Goal: Task Accomplishment & Management: Use online tool/utility

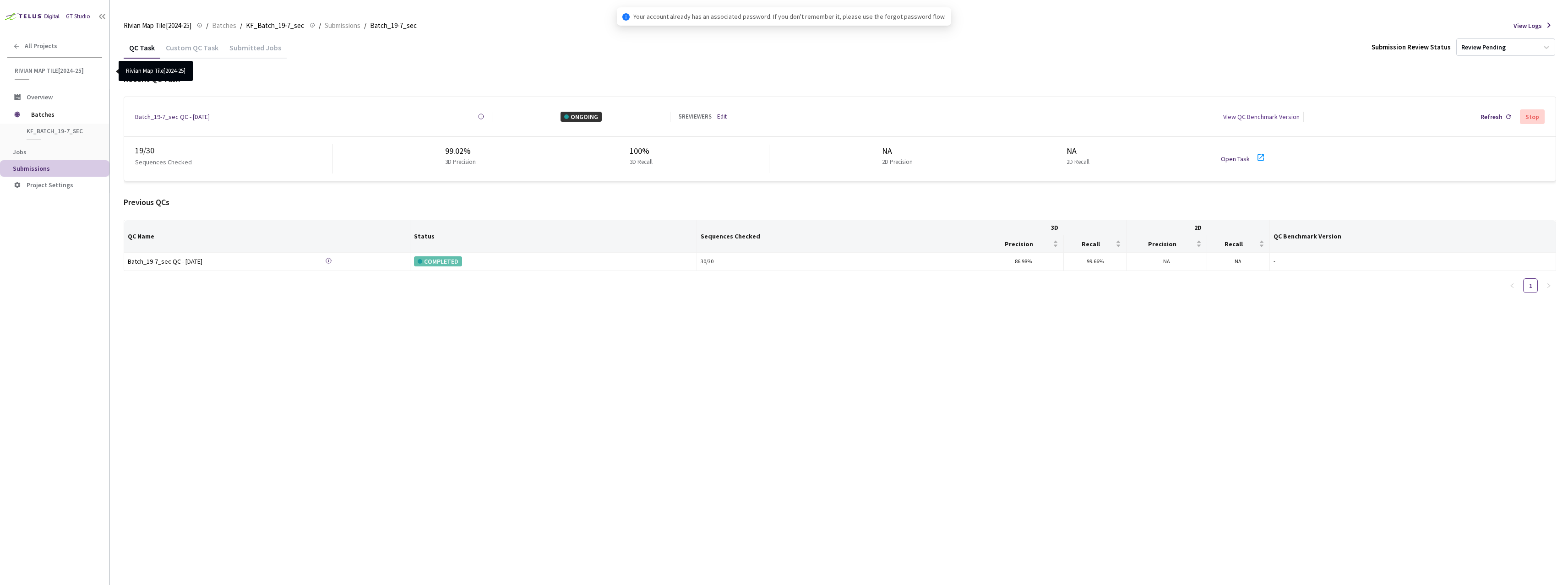
click at [239, 50] on div "Submitted Jobs" at bounding box center [255, 51] width 63 height 16
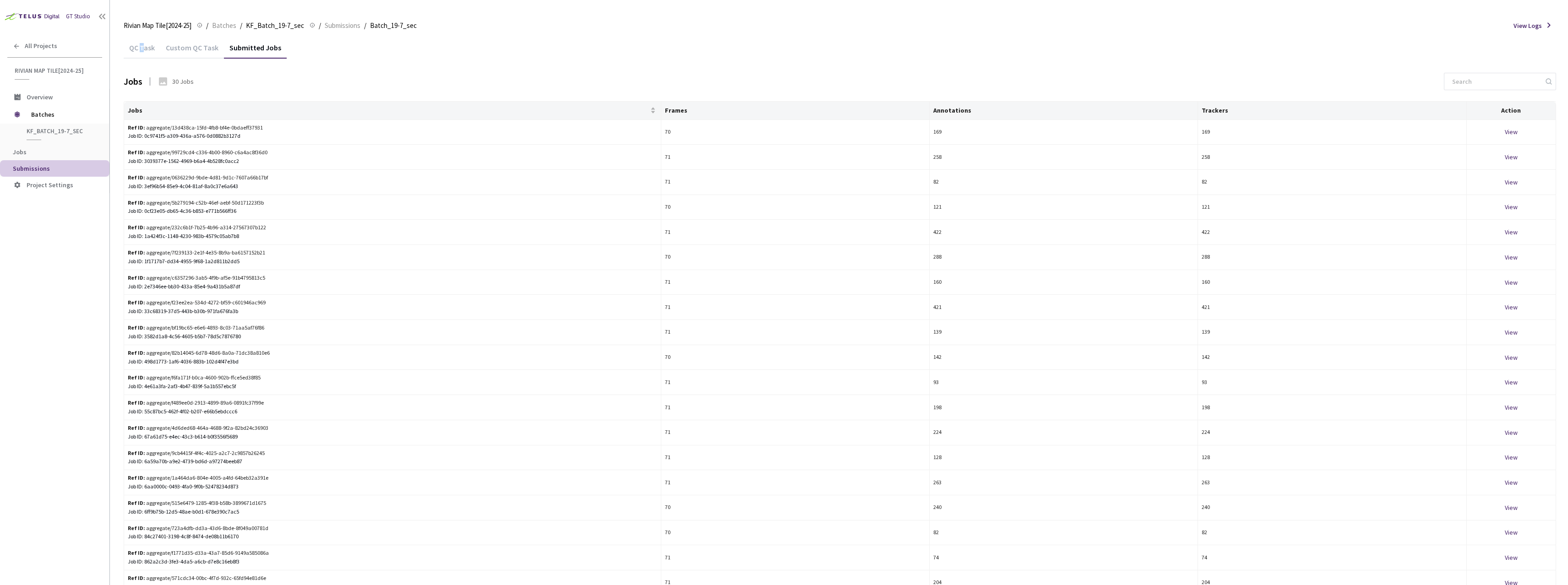
click at [139, 51] on div "QC Task" at bounding box center [142, 51] width 37 height 16
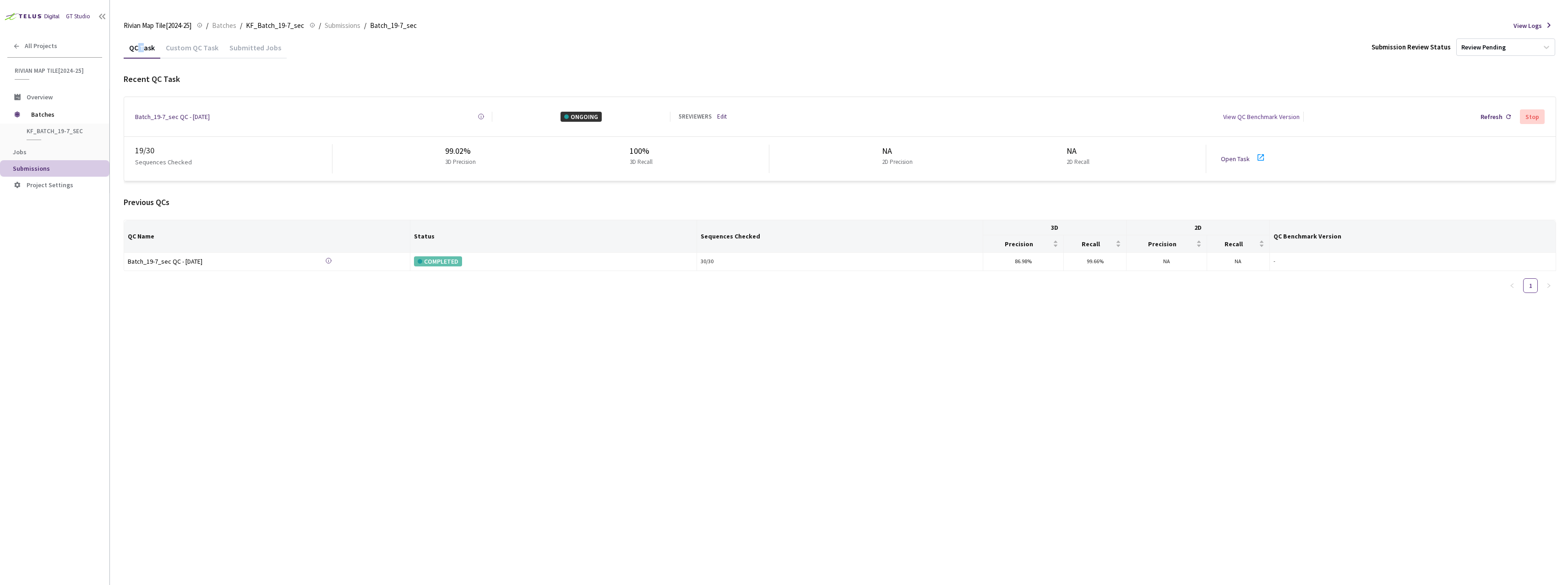
click at [156, 112] on div "Batch_19-7_sec QC - [DATE]" at bounding box center [172, 117] width 75 height 10
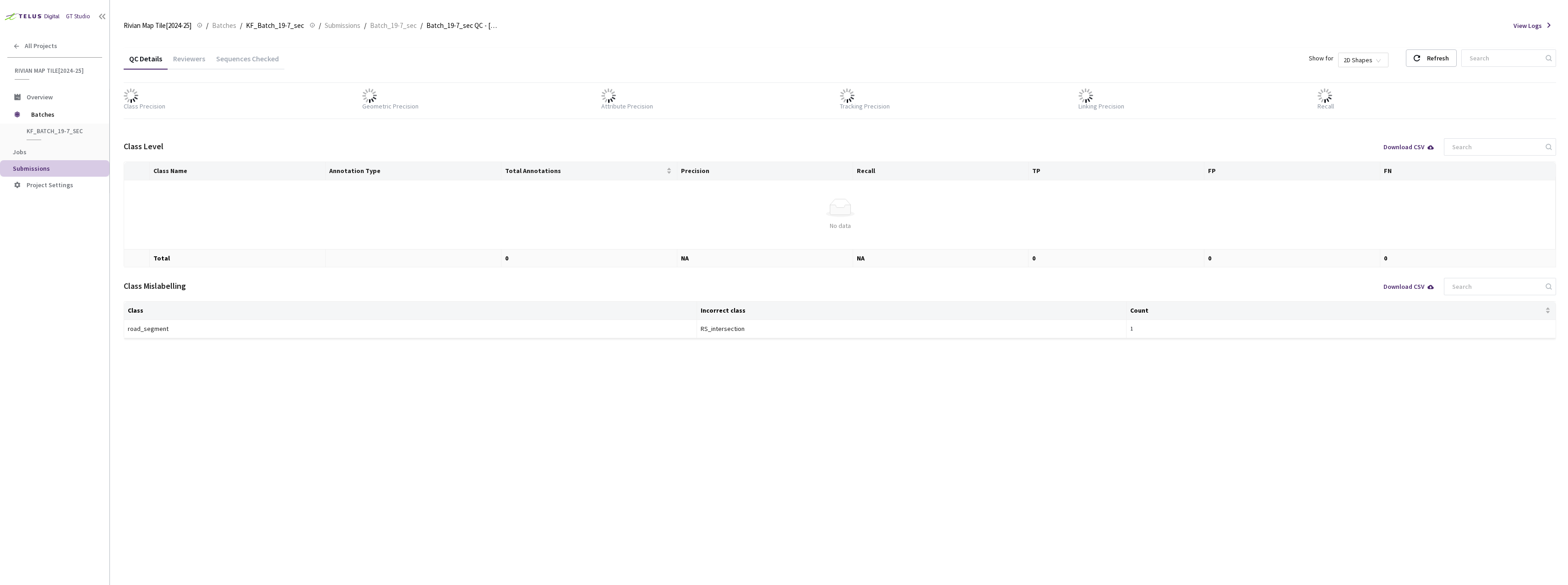
click at [255, 60] on div "Sequences Checked" at bounding box center [247, 62] width 74 height 16
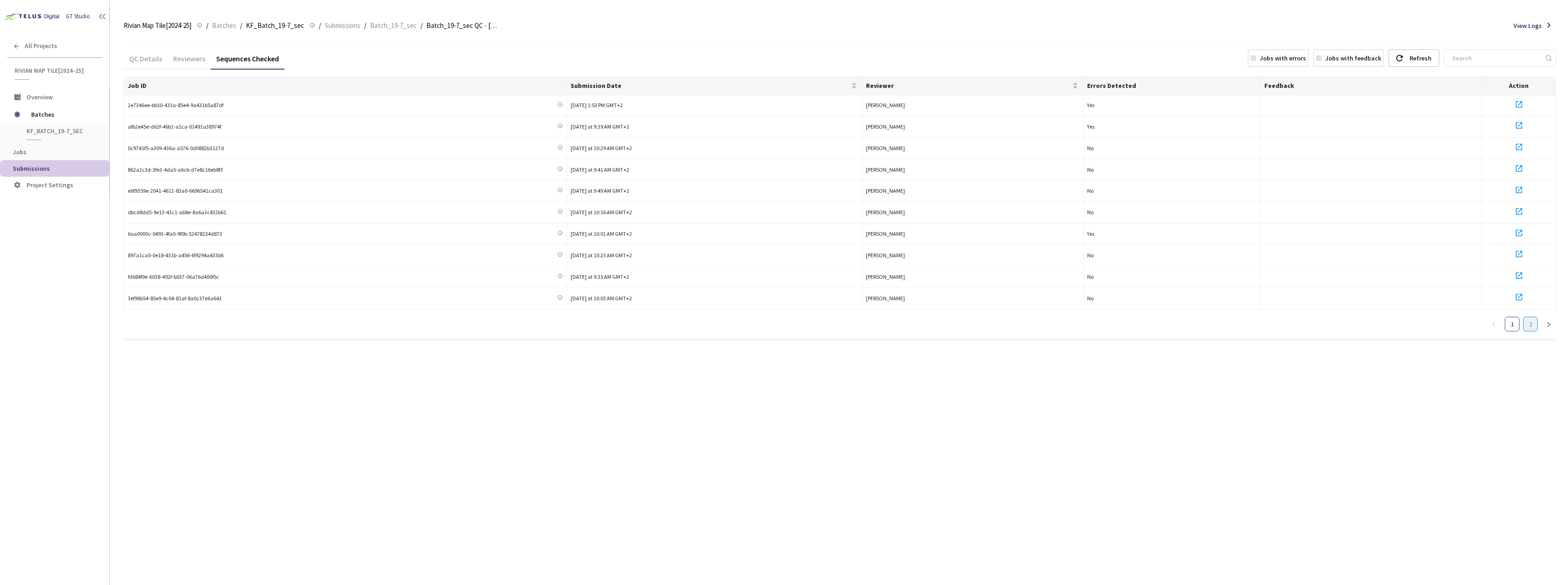
click at [1528, 329] on link "2" at bounding box center [1530, 324] width 14 height 14
click at [1518, 127] on icon at bounding box center [1519, 125] width 11 height 11
click at [1513, 304] on link "1" at bounding box center [1512, 303] width 14 height 14
click at [1517, 234] on icon at bounding box center [1519, 233] width 11 height 11
click at [145, 60] on div "QC Details" at bounding box center [145, 62] width 44 height 16
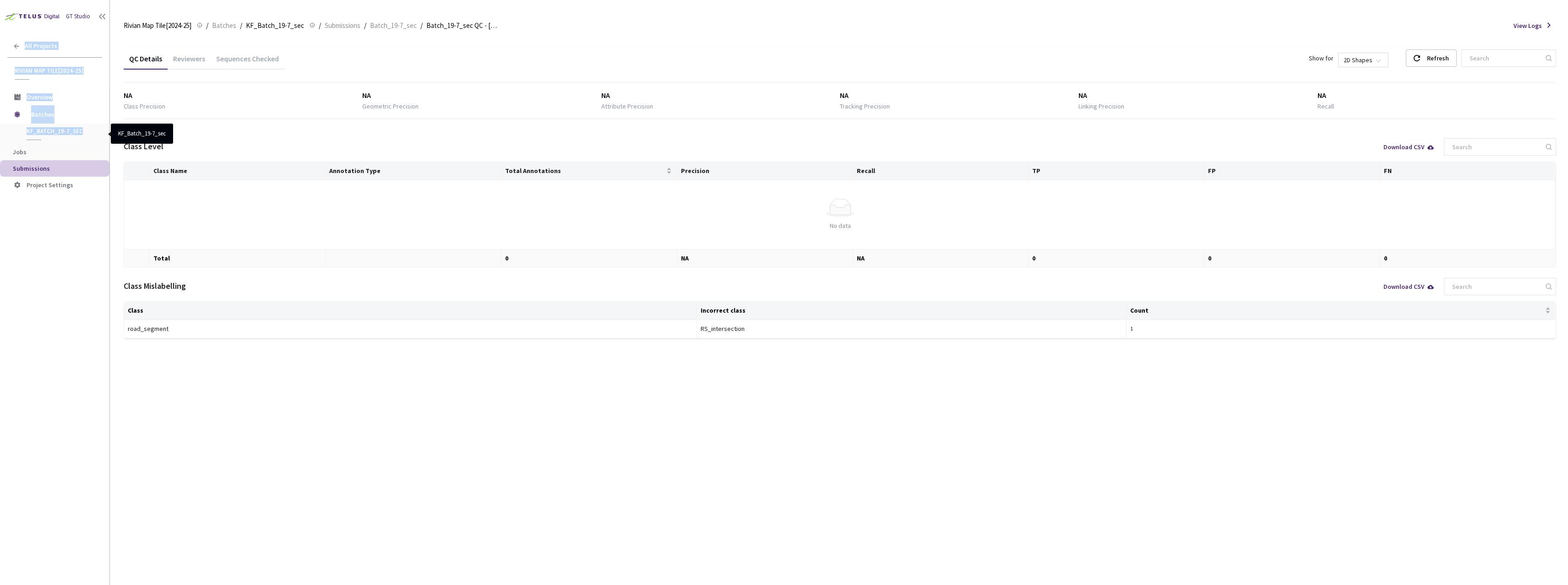
drag, startPoint x: 13, startPoint y: 47, endPoint x: 14, endPoint y: 137, distance: 90.0
click at [15, 143] on div "GT Studio All Projects Rivian Map Tile[2024-25] Rivian Map Tile[2024-25] Overvi…" at bounding box center [55, 275] width 110 height 550
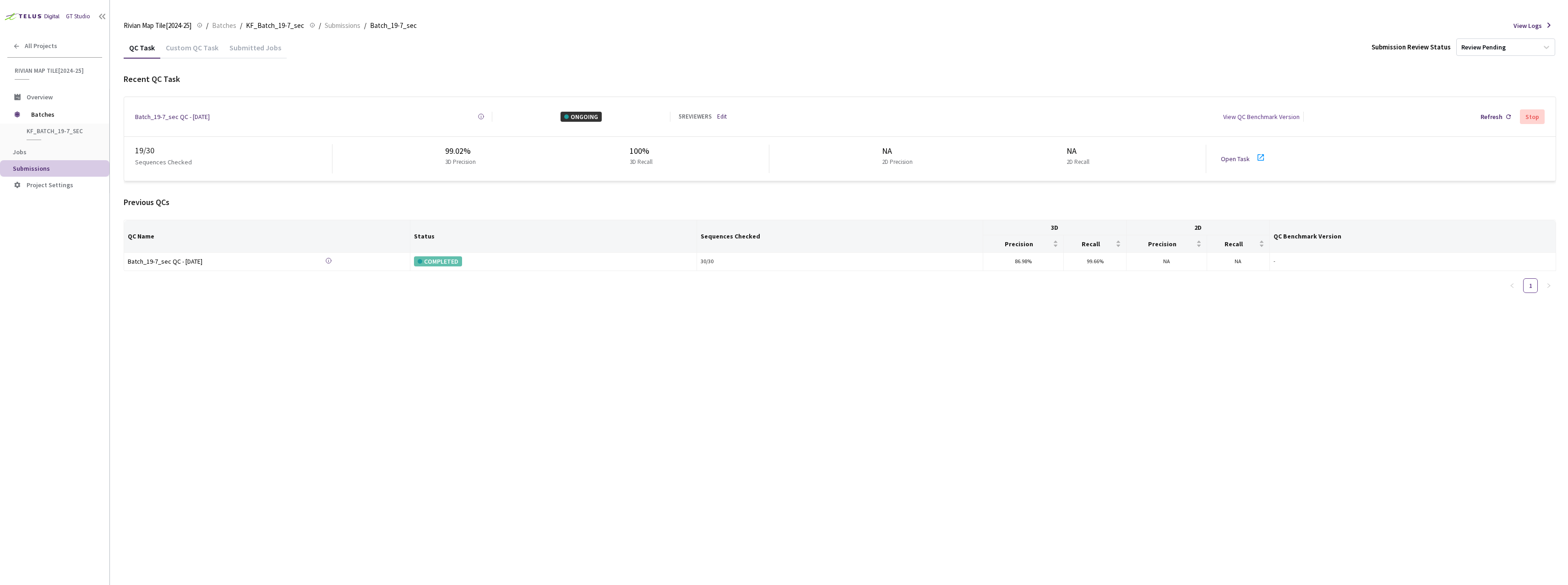
click at [1262, 155] on icon at bounding box center [1261, 158] width 7 height 7
click at [1249, 158] on div "Open Task" at bounding box center [1238, 159] width 34 height 10
click at [1265, 155] on div at bounding box center [1263, 159] width 16 height 14
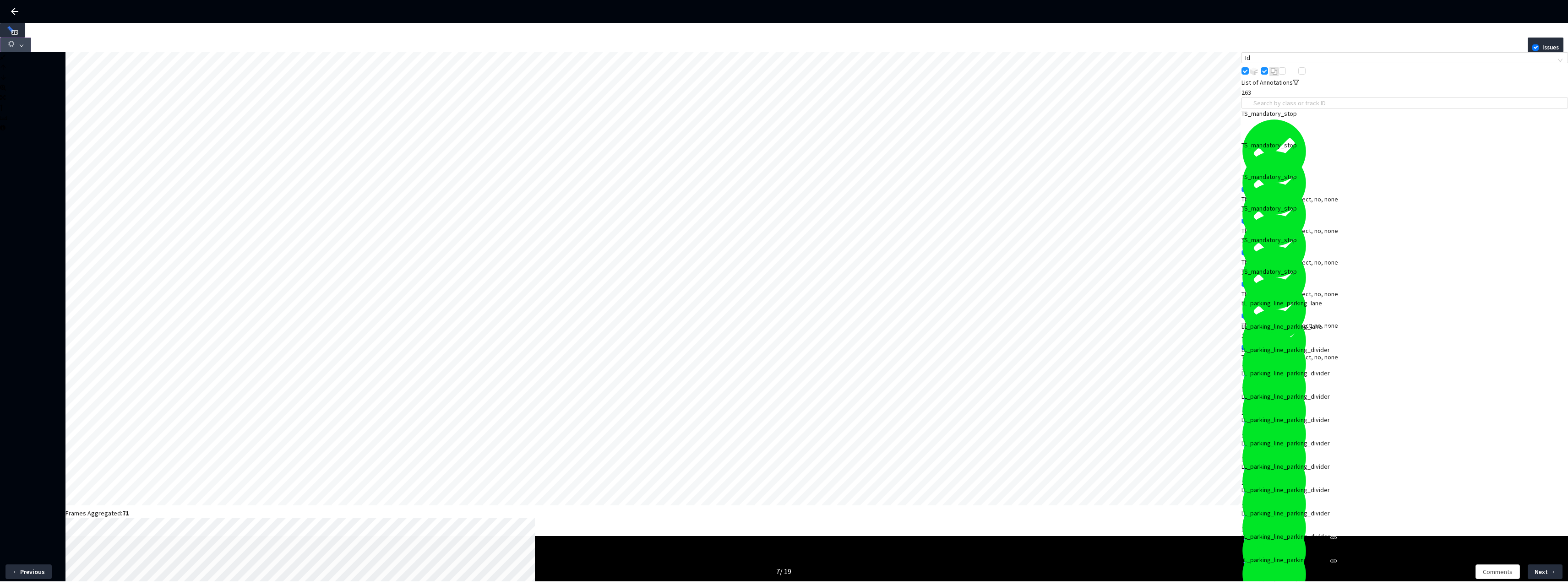
click at [31, 38] on button "button" at bounding box center [15, 45] width 31 height 15
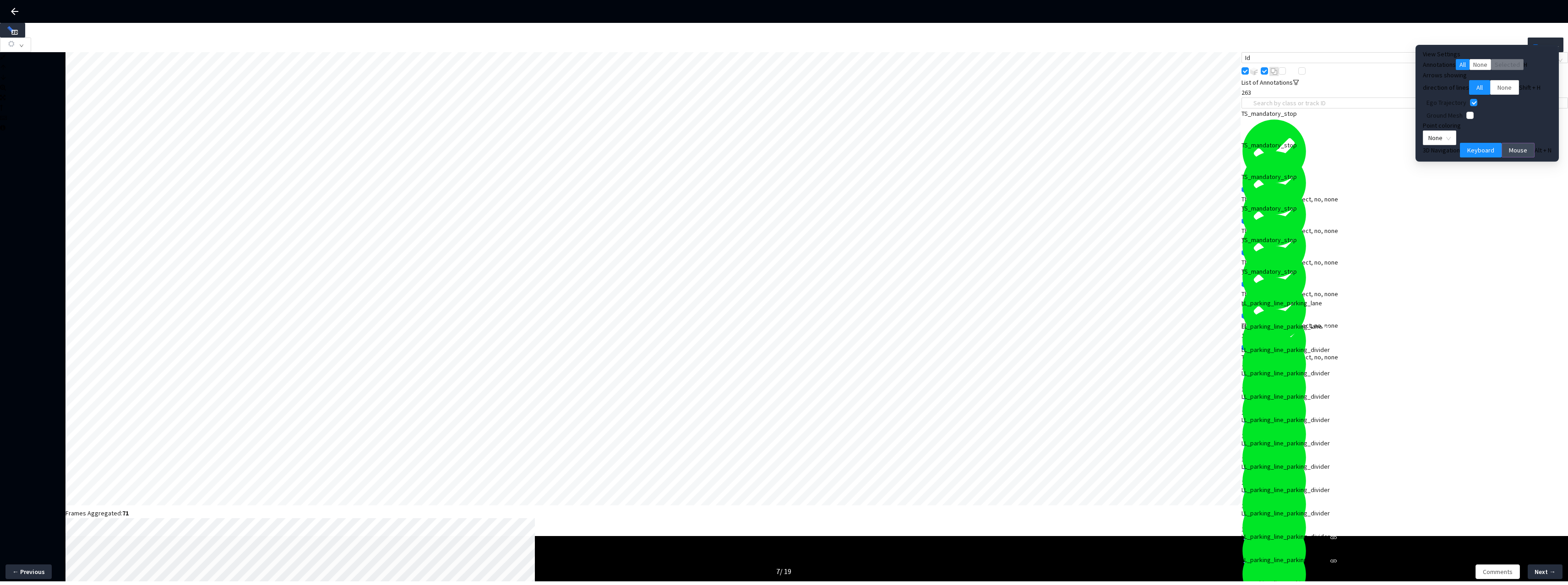
click at [1509, 155] on span "Mouse" at bounding box center [1518, 150] width 18 height 10
click at [1451, 145] on span "None" at bounding box center [1440, 138] width 23 height 14
click at [1477, 181] on div "Point Intensity" at bounding box center [1482, 176] width 49 height 10
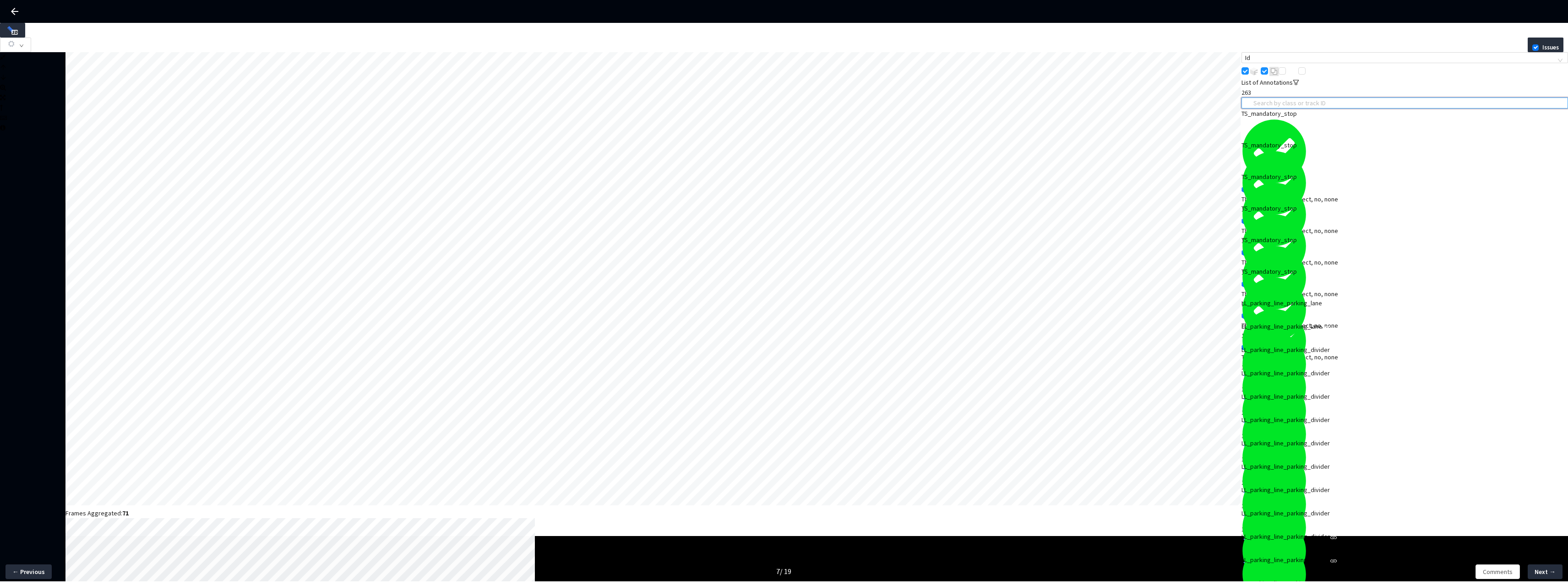
click at [1319, 100] on input "search" at bounding box center [1409, 103] width 311 height 10
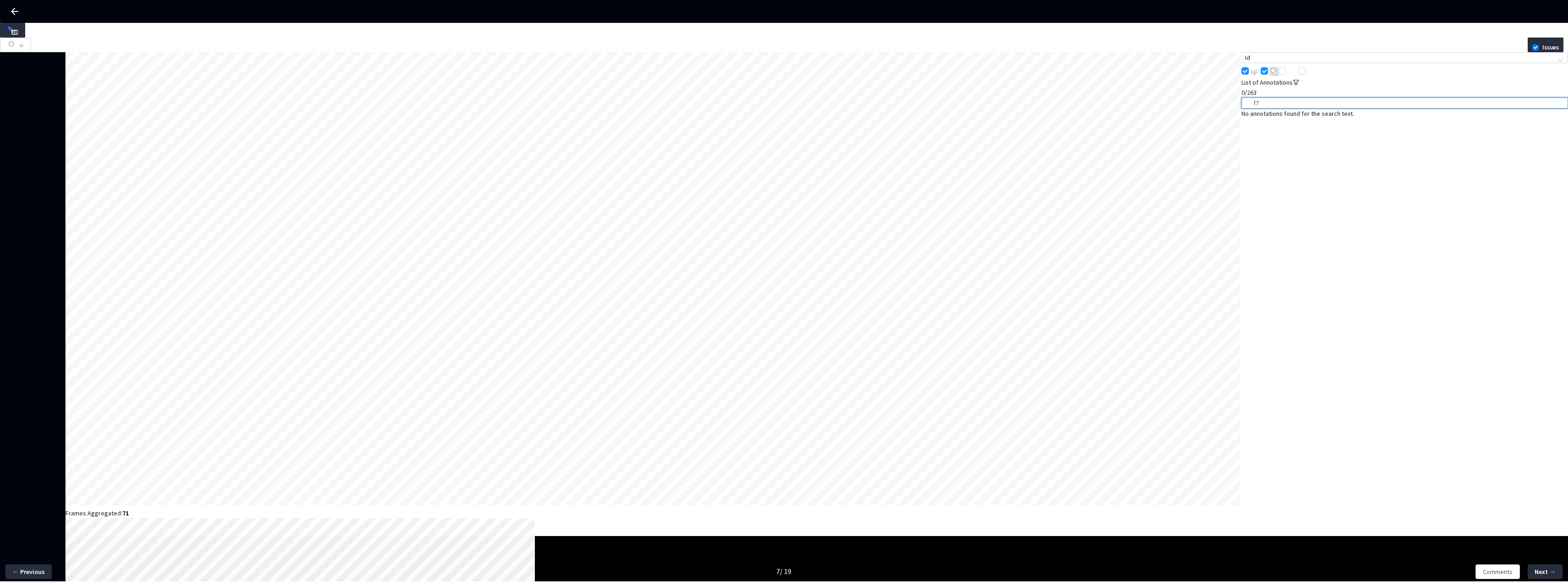
type input "f"
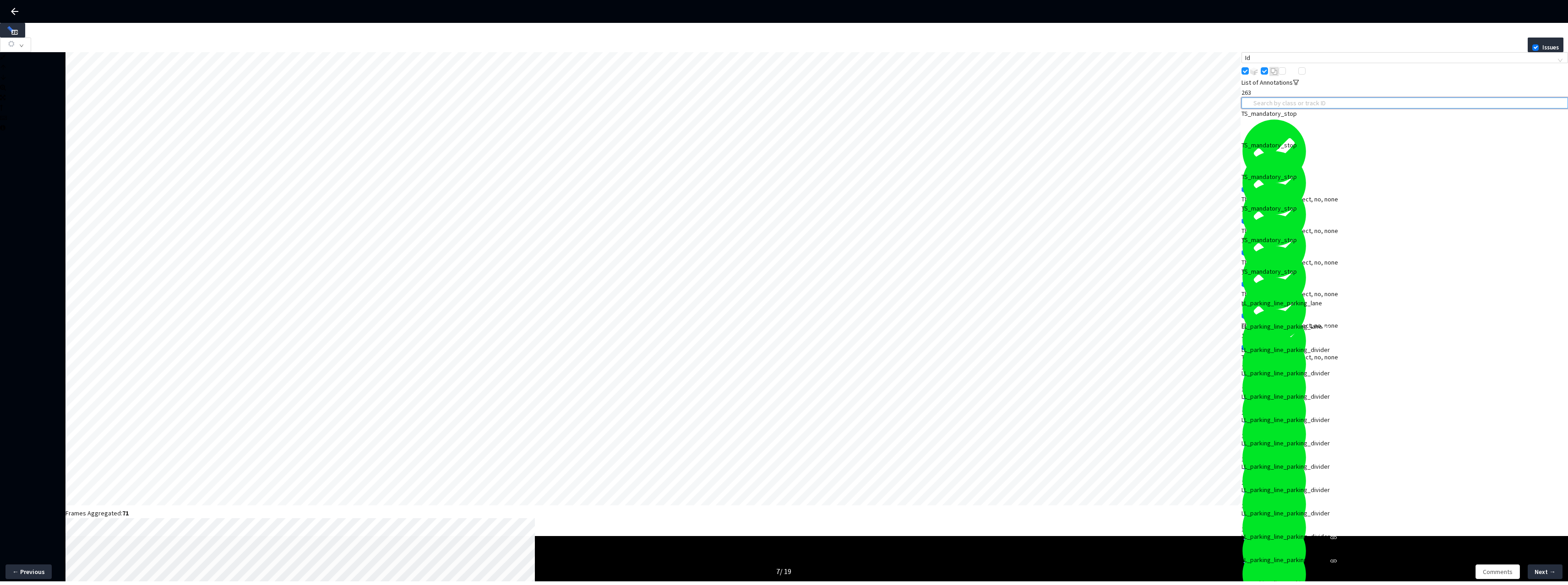
click at [1320, 102] on input "search" at bounding box center [1409, 103] width 311 height 10
paste input "f712c738-f2c5-4a1b-a592-08a348bf3729"
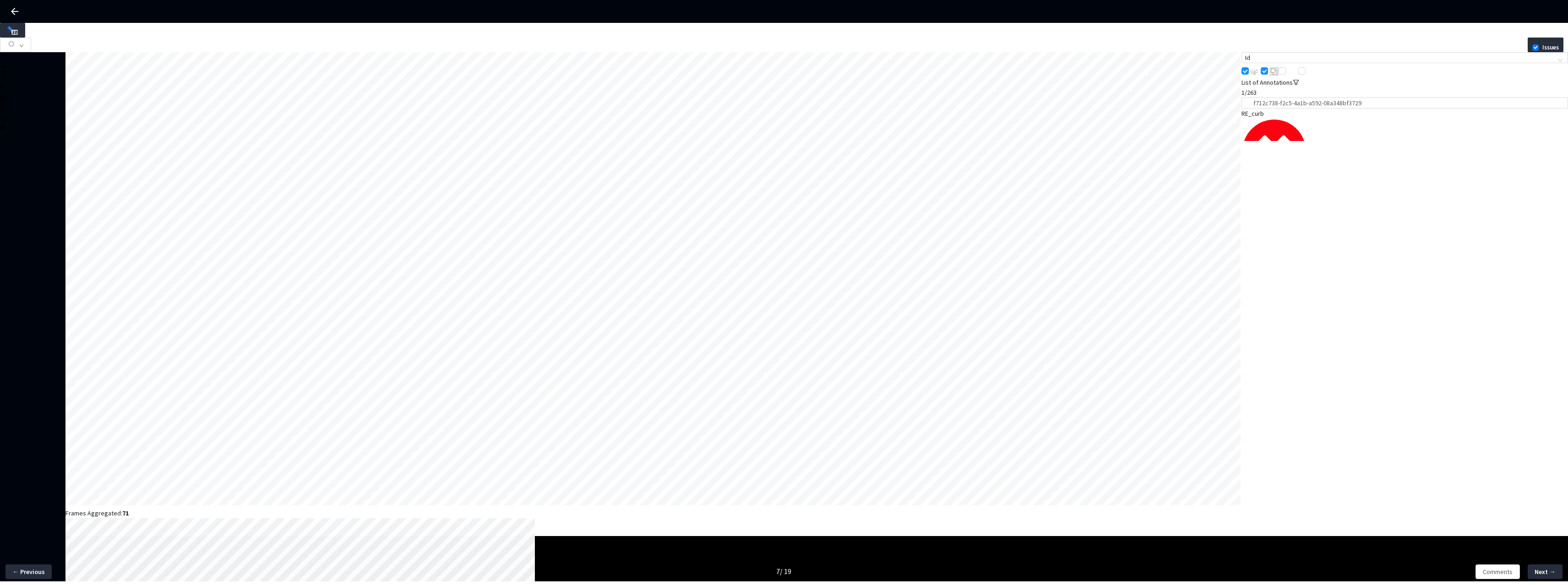
click at [1317, 195] on div "no, none, no, none" at bounding box center [1405, 200] width 326 height 10
click at [899, 113] on div "Frames Aggregated: 71 L W H cam_lane_change_right 4 / 6 Id List of Annotations …" at bounding box center [784, 470] width 1568 height 836
paste input "8dcb3138-261b-4278-846e-c1fc0d478a2e"
click at [980, 102] on div "Frames Aggregated: 71 L W H cam_lane_change_right 4 / 6 Id List of Annotations …" at bounding box center [784, 470] width 1568 height 836
paste input "search"
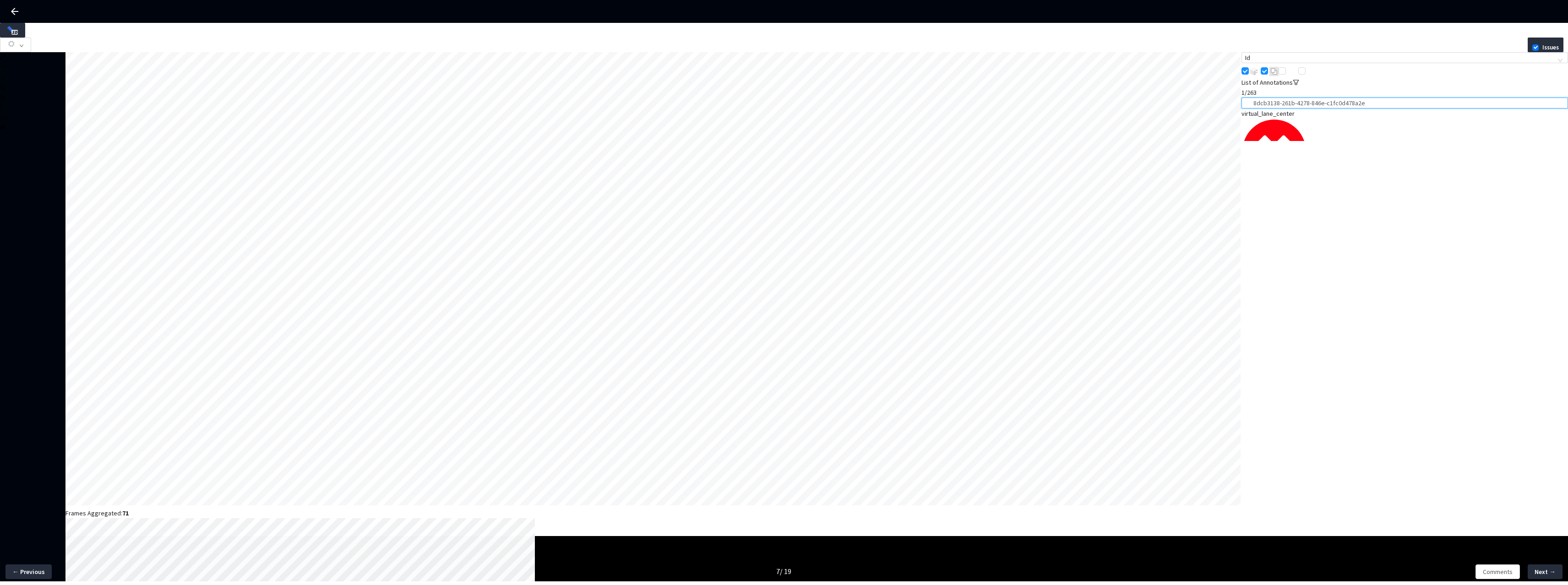
click at [1302, 195] on div "NA, NA, NA, NA, no, none, uni-directional" at bounding box center [1405, 200] width 326 height 10
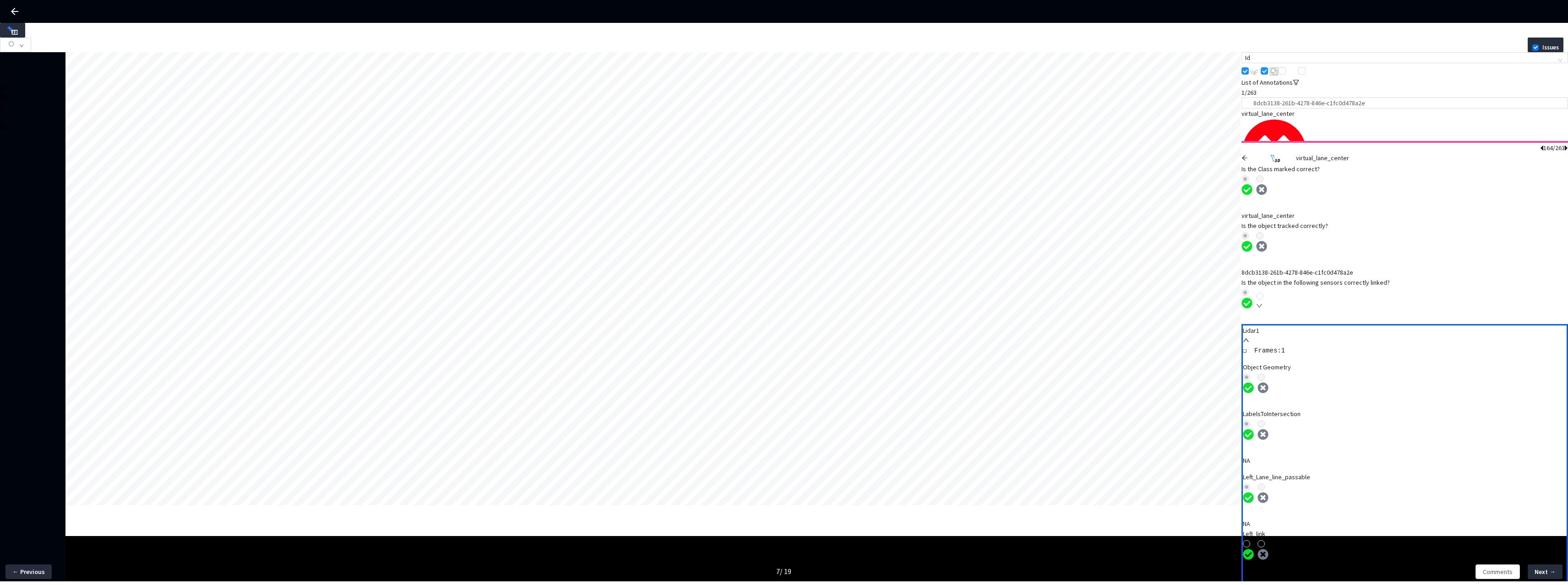
scroll to position [13, 0]
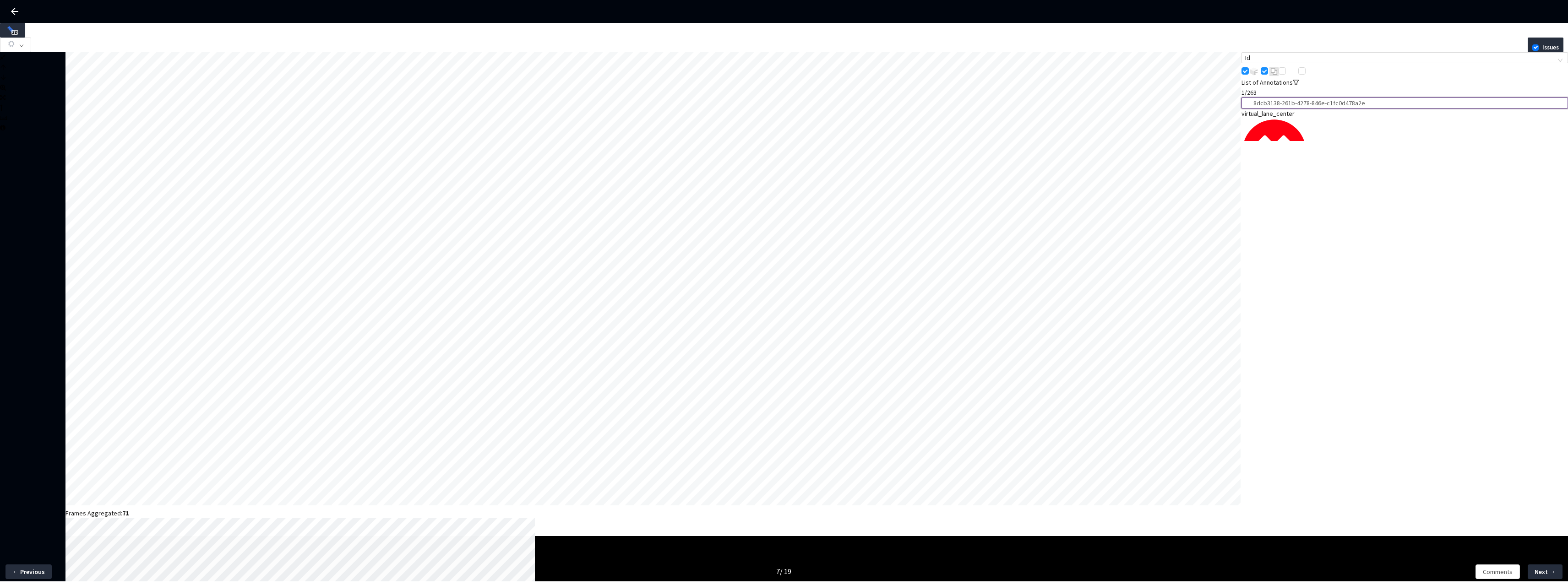
click at [1132, 106] on div "Frames Aggregated: 71 L W H cam_center_wide_front 2 / 6 Id List of Annotations …" at bounding box center [784, 470] width 1568 height 836
paste input "d87a5f3b-2b54-45ba-9cb4-596890508de3"
click at [1357, 195] on div "yes, none, no, unknown" at bounding box center [1405, 200] width 326 height 10
click at [1347, 195] on div "yes, none, no, unknown" at bounding box center [1405, 200] width 326 height 10
click at [1126, 100] on div "Frames Aggregated: 71 L W H cam_center_wide_front 2 / 6 Id List of Annotations …" at bounding box center [784, 470] width 1568 height 836
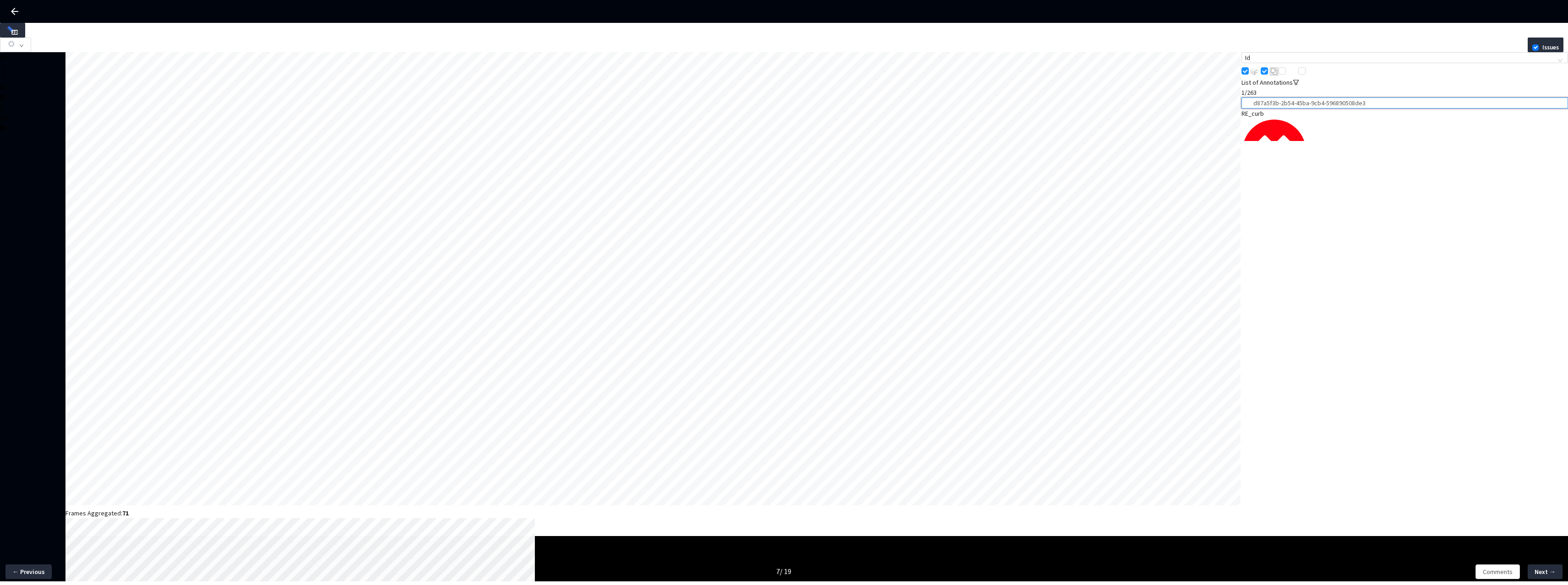
paste input "a89d1288-a8cc-4d53-9ebf-cd3f00cc55ba"
type input "a89d1288-a8cc-4d53-9ebf-cd3f00cc55ba"
click at [1286, 195] on div "no, right, no, none" at bounding box center [1405, 200] width 326 height 10
click at [1321, 205] on div "1" at bounding box center [1405, 209] width 326 height 10
click at [1356, 205] on div "1" at bounding box center [1405, 209] width 326 height 10
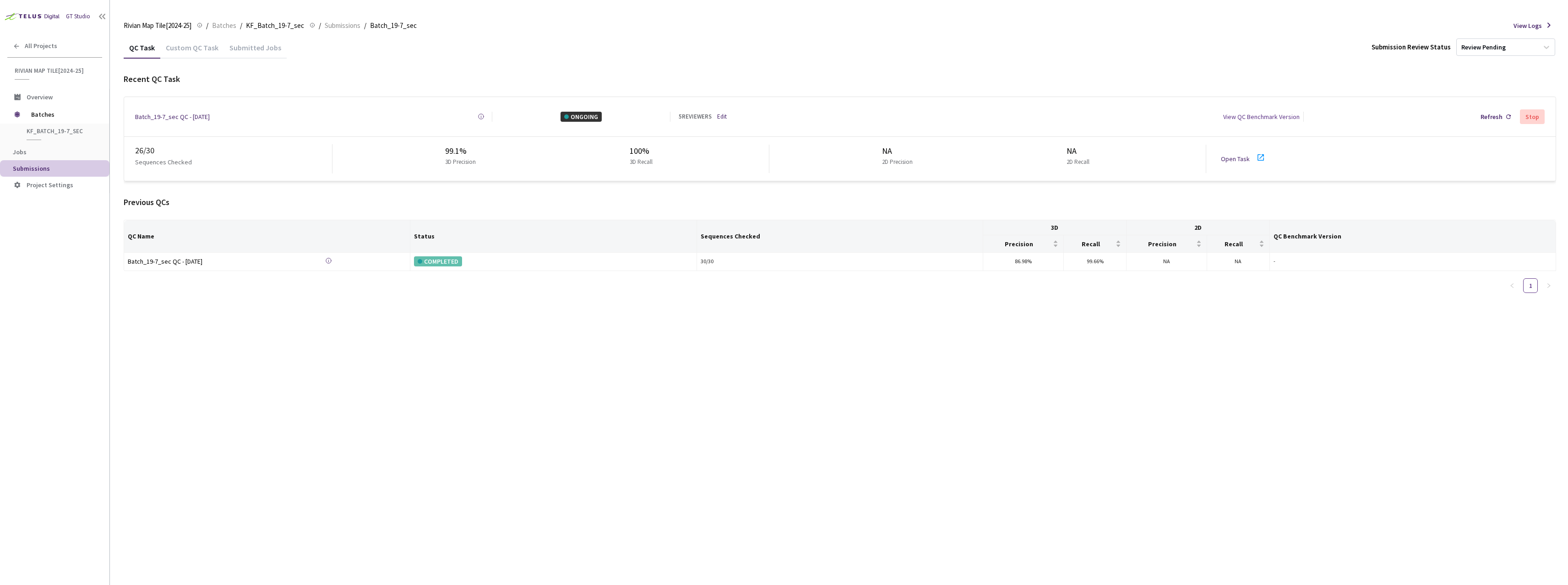
click at [1257, 143] on div "26 / 30 Sequences Checked 99.1% 3D Precision 100% 3D Recall NA 2D Precision NA …" at bounding box center [840, 159] width 1432 height 44
click at [1260, 152] on icon at bounding box center [1261, 158] width 11 height 11
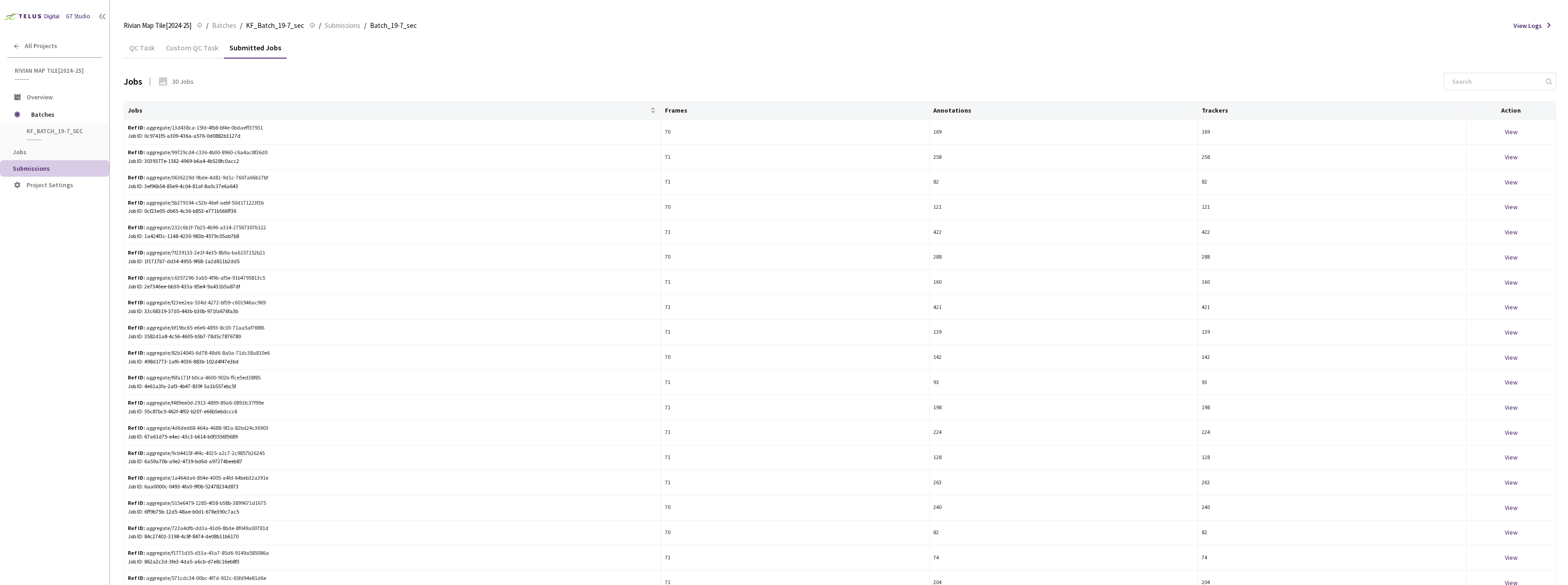
click at [128, 45] on div "QC Task" at bounding box center [142, 51] width 37 height 16
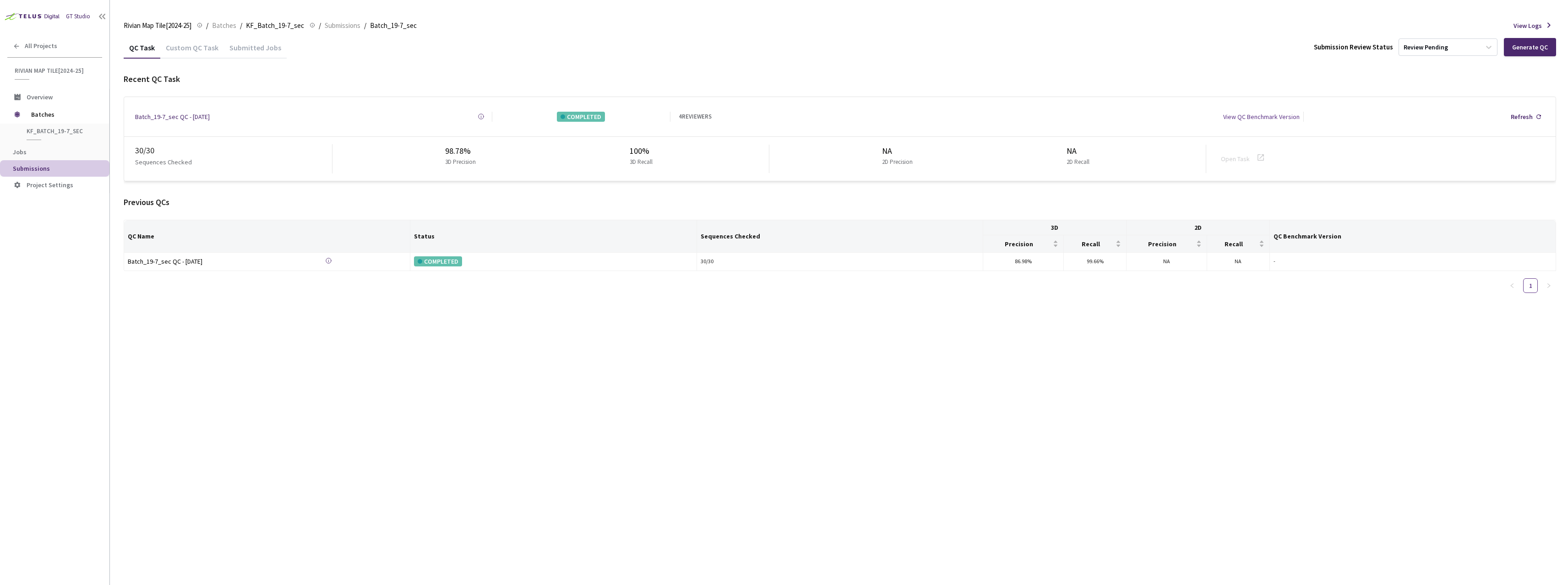
click at [173, 117] on div "Batch_19-7_sec QC - [DATE]" at bounding box center [172, 117] width 75 height 10
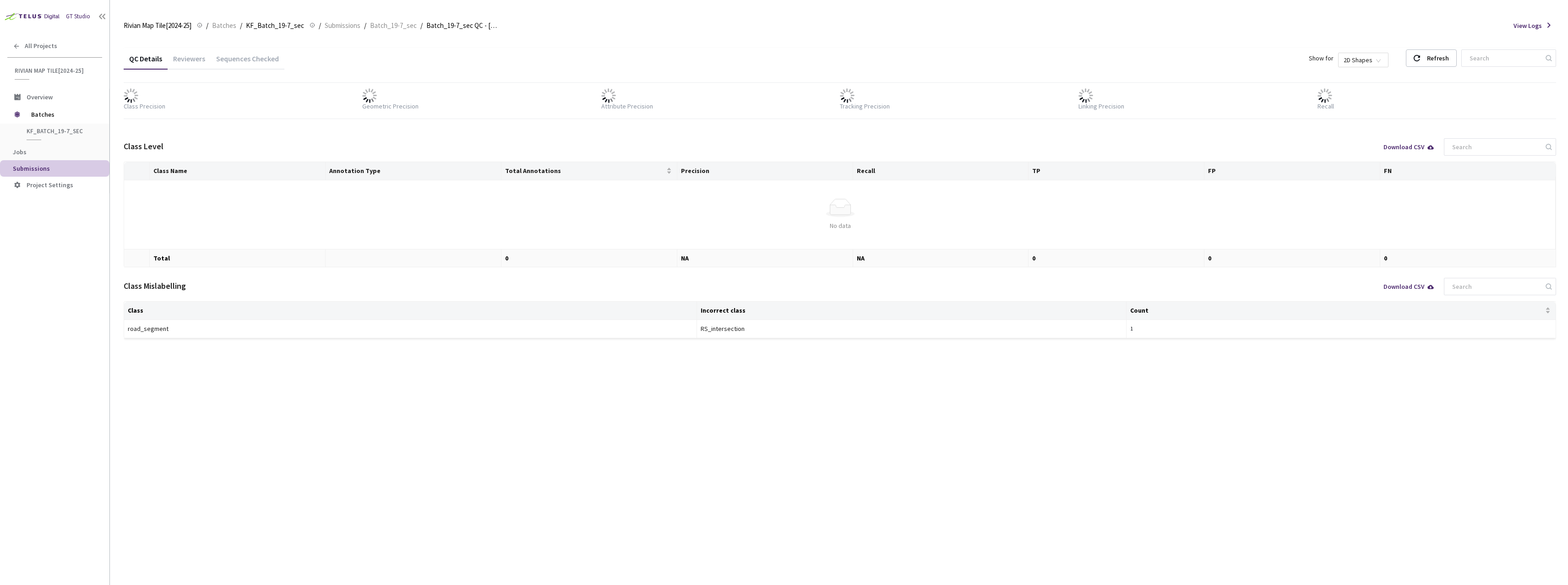
click at [236, 59] on div "Sequences Checked" at bounding box center [247, 62] width 74 height 16
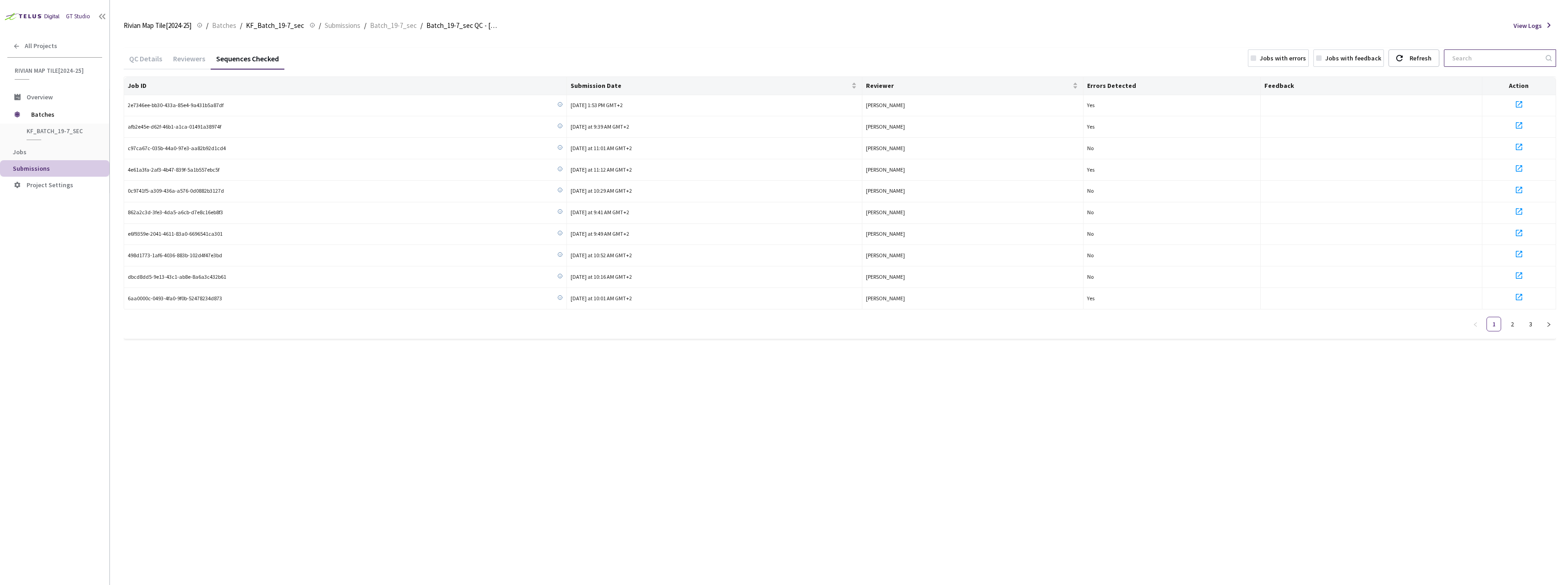
click at [1486, 56] on input at bounding box center [1496, 58] width 97 height 16
paste input "1a424f3c-1148-4230-983b-4579c05ab7b8"
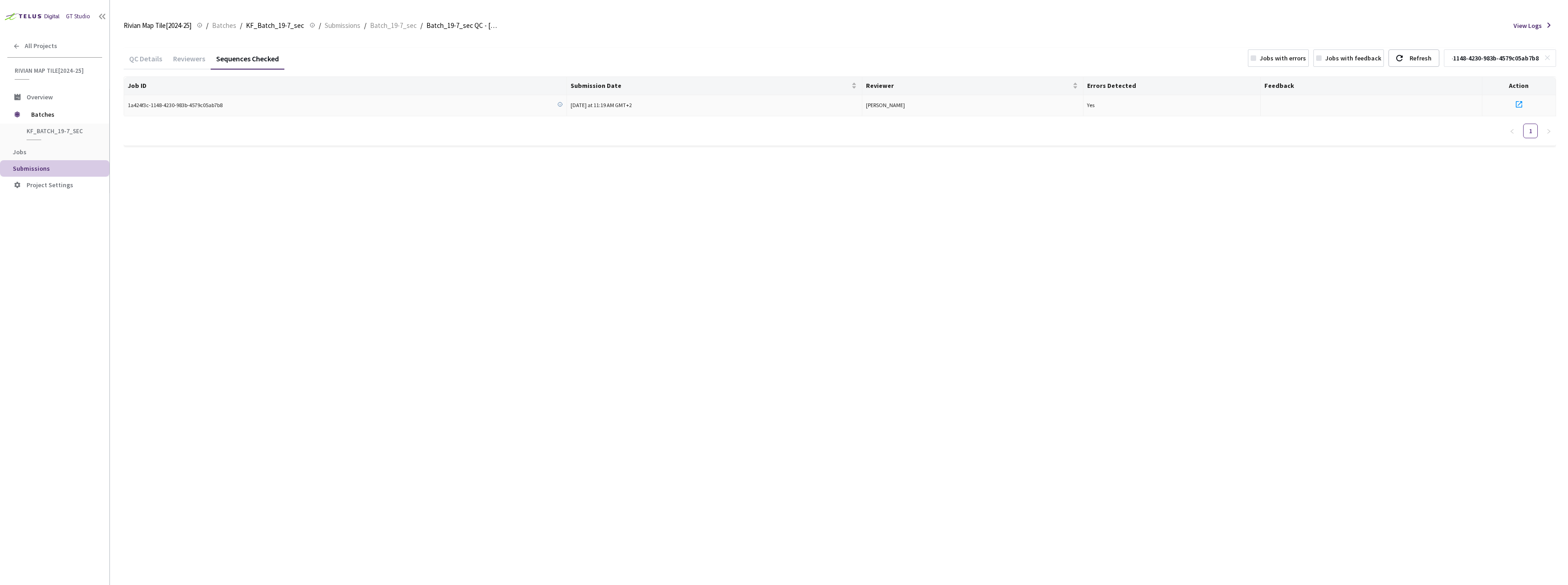
type input "1a424f3c-1148-4230-983b-4579c05ab7b8"
click at [1517, 103] on icon at bounding box center [1519, 105] width 11 height 11
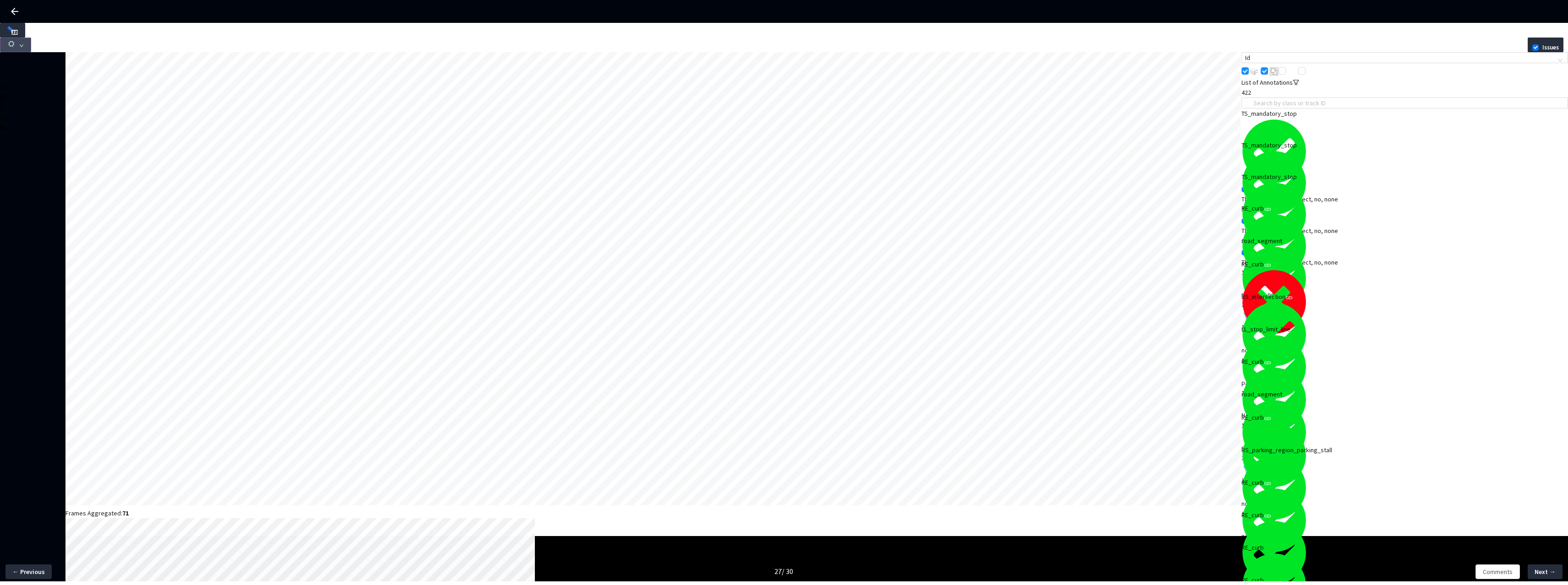
click at [31, 38] on button "button" at bounding box center [15, 45] width 31 height 15
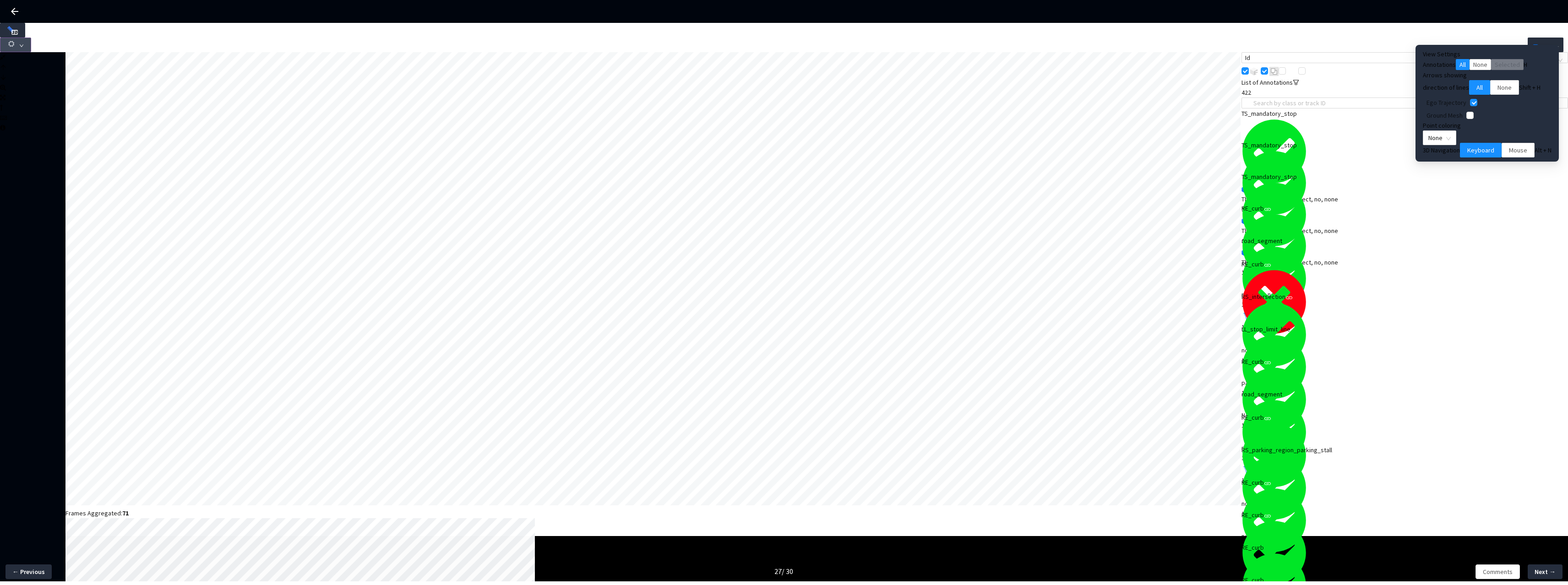
click at [31, 38] on button "button" at bounding box center [15, 45] width 31 height 15
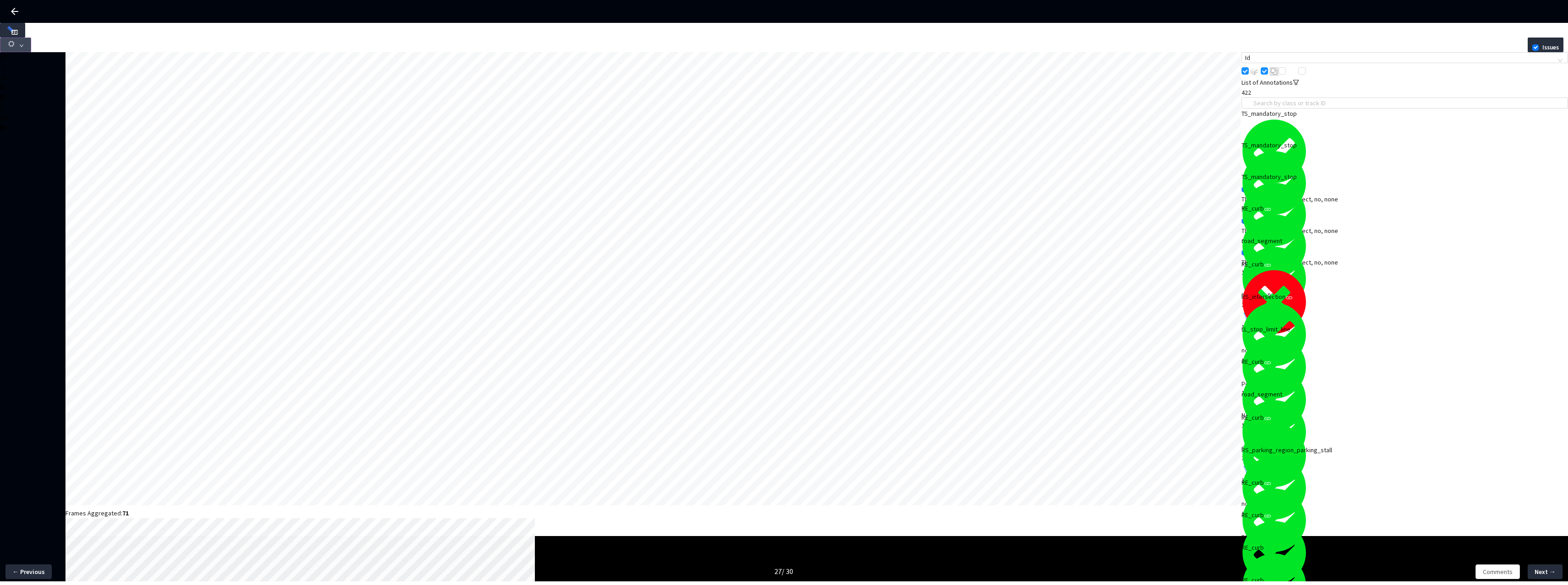
click at [24, 43] on icon "down" at bounding box center [22, 46] width 5 height 5
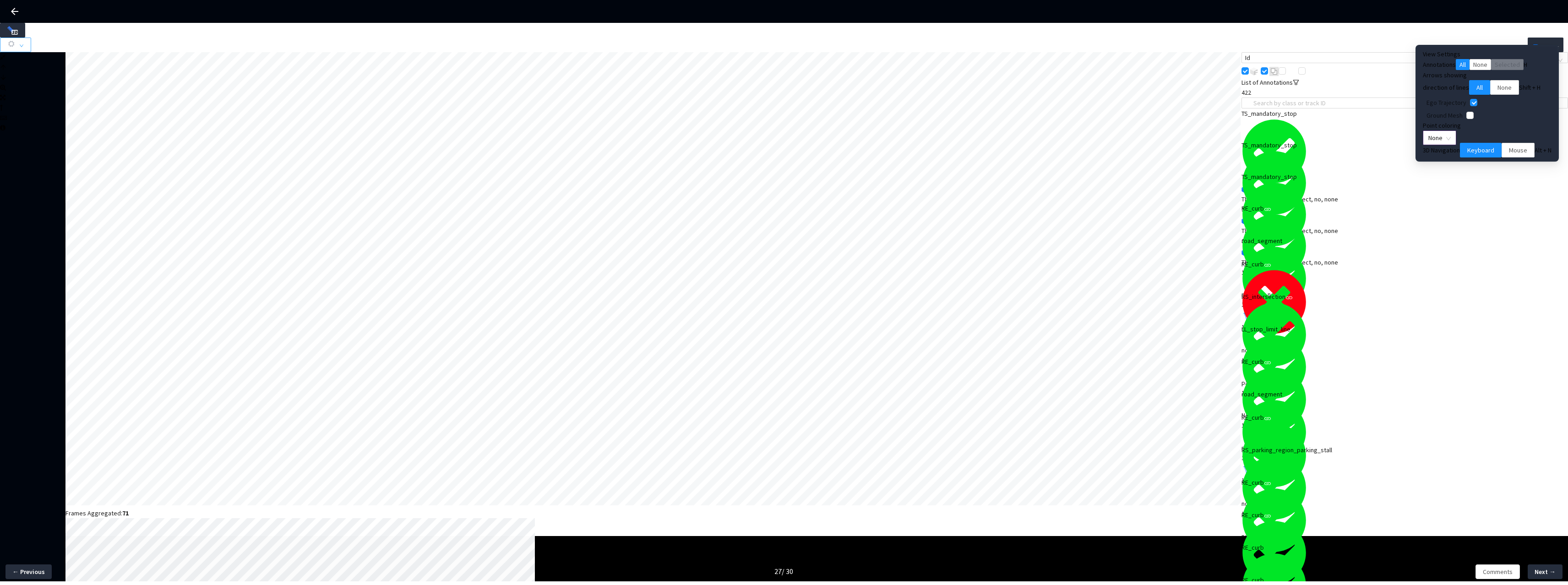
click at [1451, 145] on span "None" at bounding box center [1440, 138] width 23 height 14
click at [1482, 181] on div "Point Intensity" at bounding box center [1482, 176] width 49 height 10
click at [1509, 155] on span "Mouse" at bounding box center [1518, 150] width 18 height 10
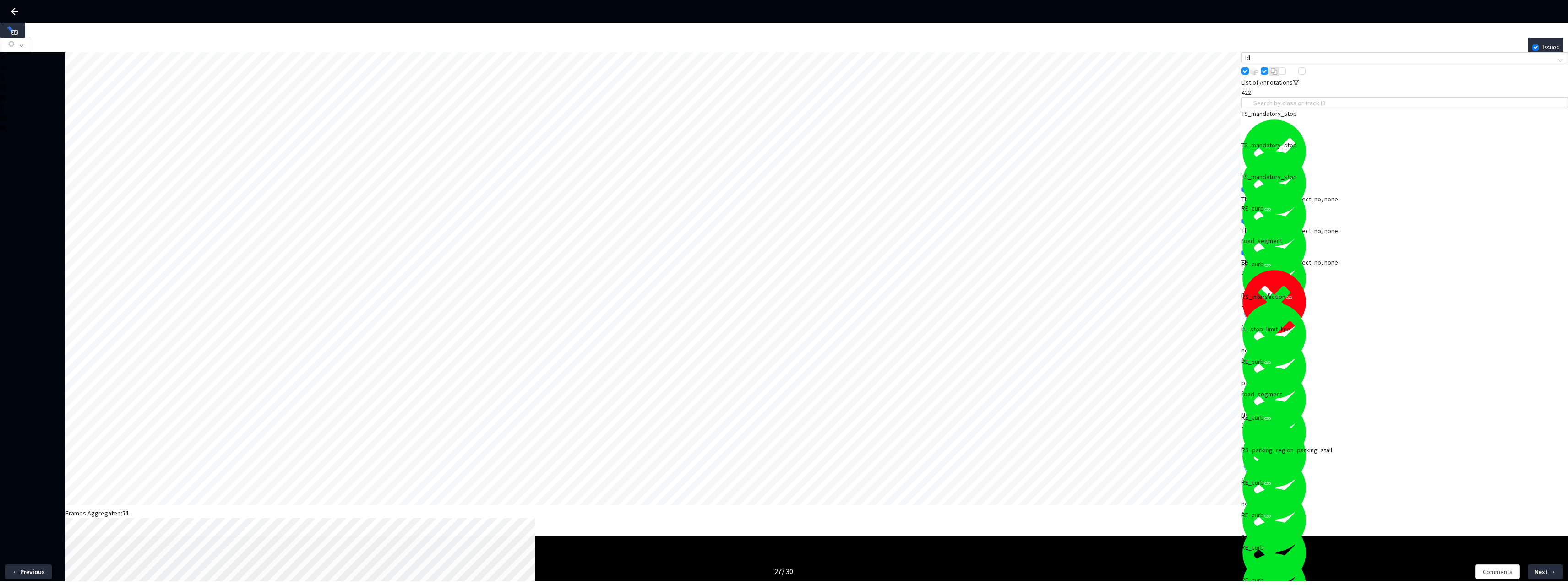
click at [1299, 86] on icon "filter" at bounding box center [1296, 82] width 7 height 7
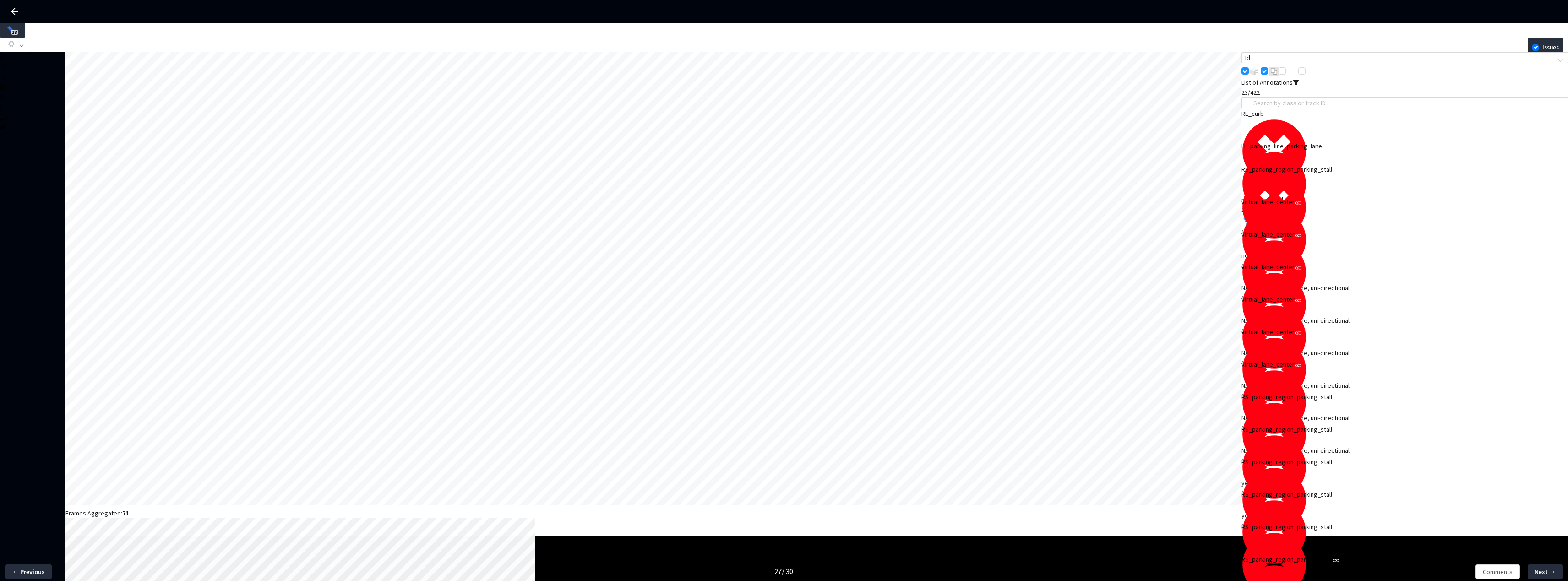
click at [1313, 195] on div "no, left, no, red" at bounding box center [1405, 200] width 326 height 10
click at [1310, 151] on div "LL_parking_line_parking_lane" at bounding box center [1373, 146] width 262 height 10
click at [1306, 151] on div "LL_parking_line_parking_lane" at bounding box center [1373, 146] width 262 height 10
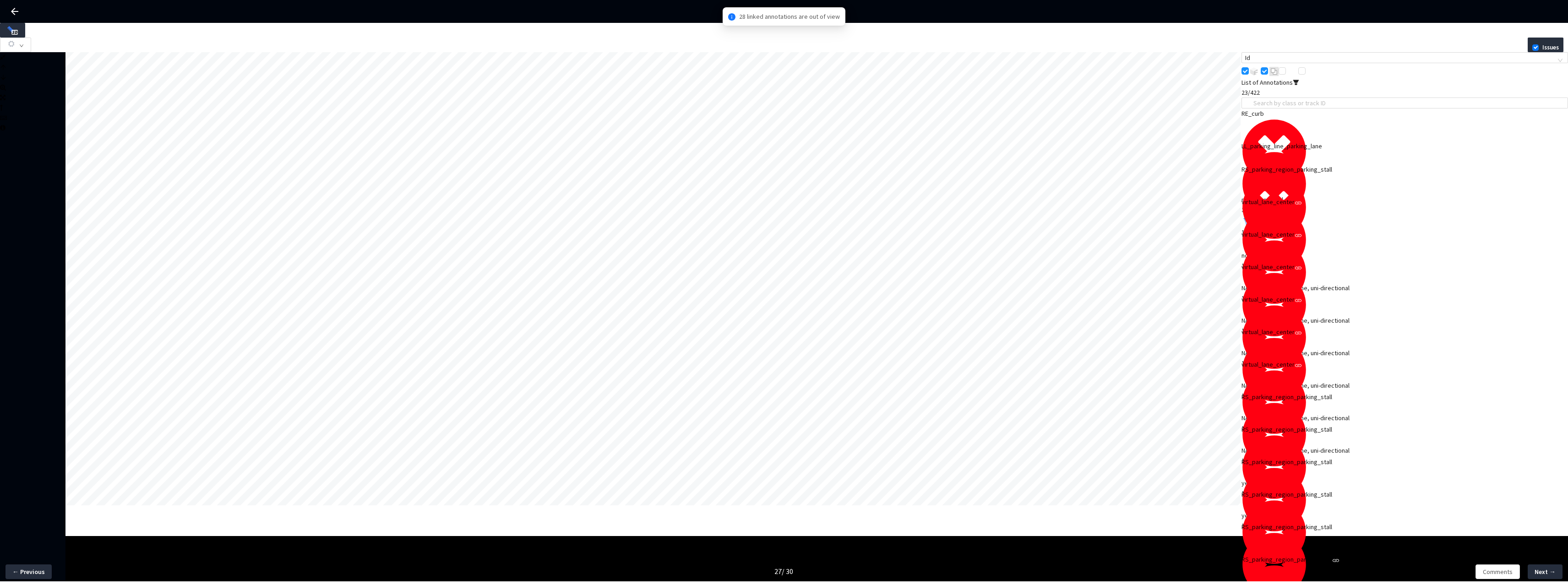
scroll to position [49, 0]
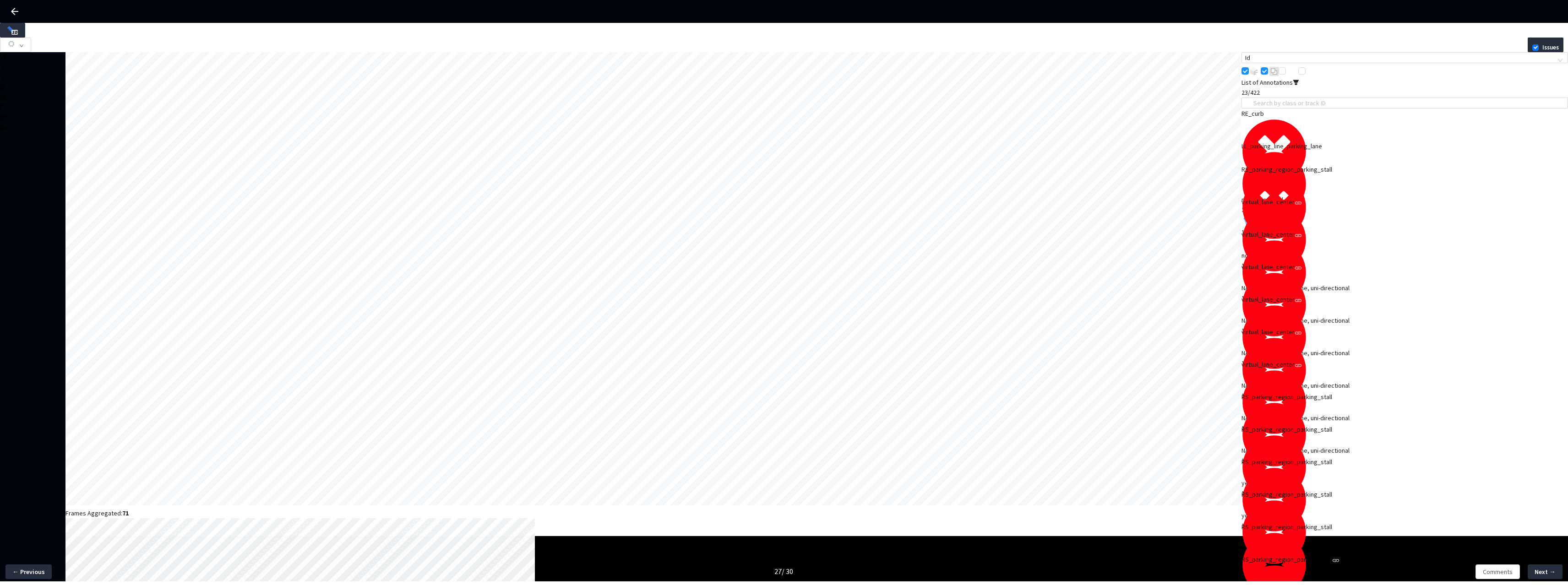
click at [1314, 175] on div "RS_parking_region_parking_stall" at bounding box center [1373, 169] width 262 height 10
click at [1343, 293] on div "1" at bounding box center [1405, 298] width 326 height 10
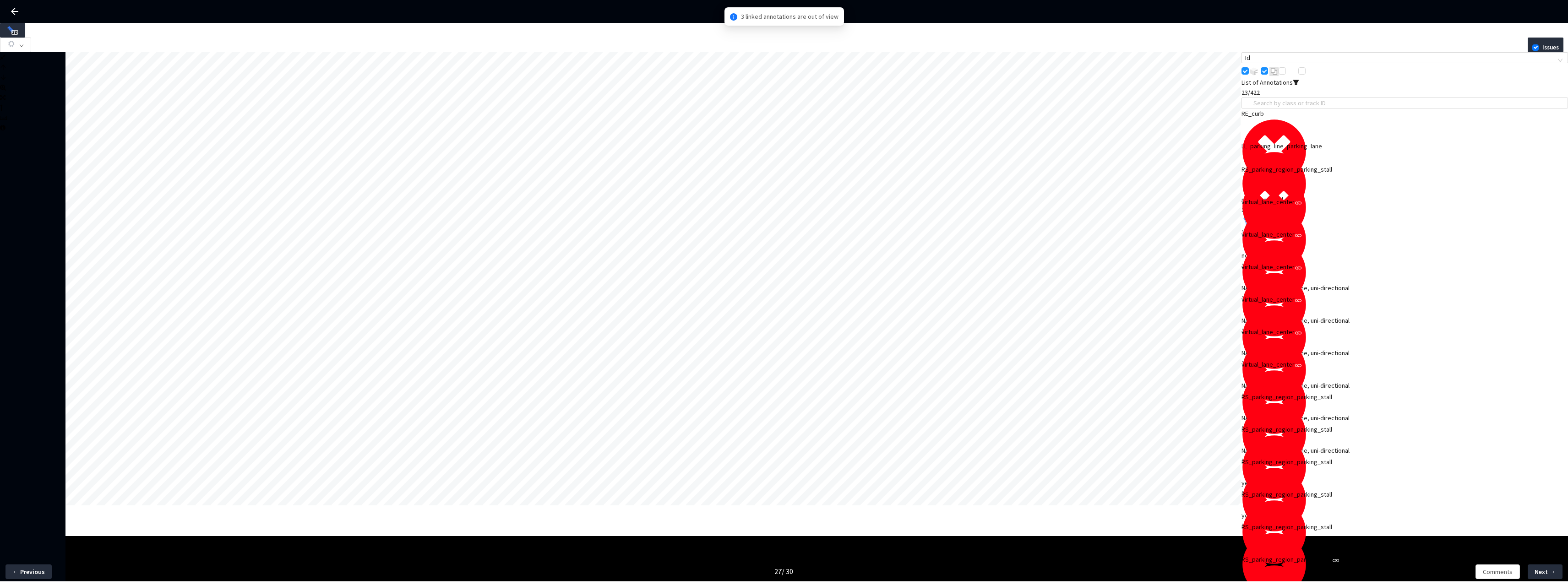
scroll to position [71, 0]
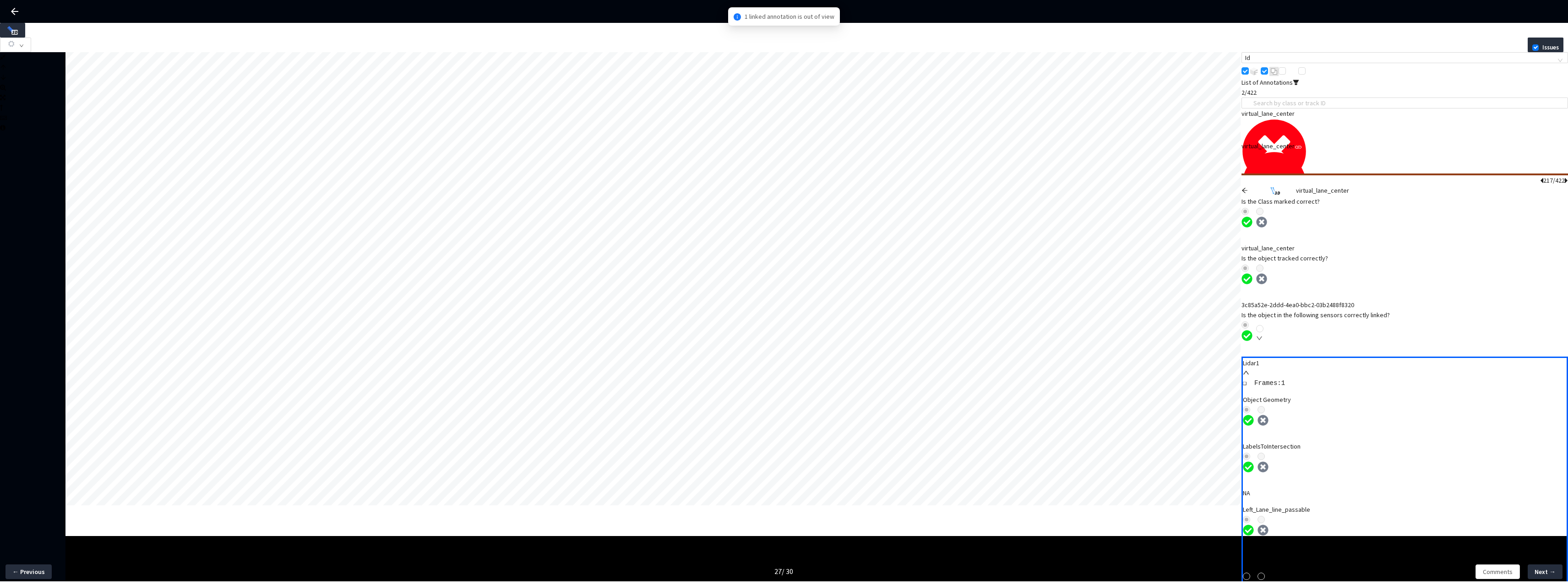
click at [1264, 186] on div at bounding box center [1255, 191] width 27 height 11
click at [1248, 187] on icon "arrow-left" at bounding box center [1245, 191] width 7 height 7
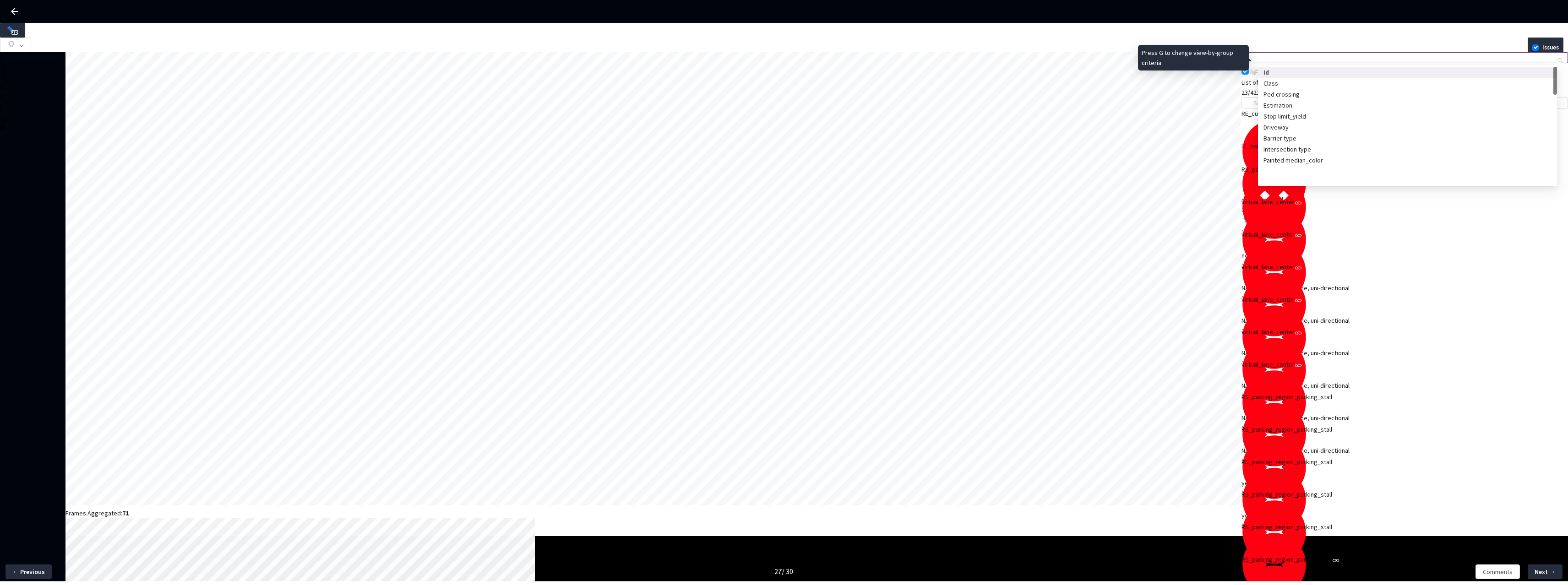
click at [1349, 58] on span "Id" at bounding box center [1405, 58] width 319 height 10
click at [1349, 52] on div "Id" at bounding box center [1405, 58] width 326 height 11
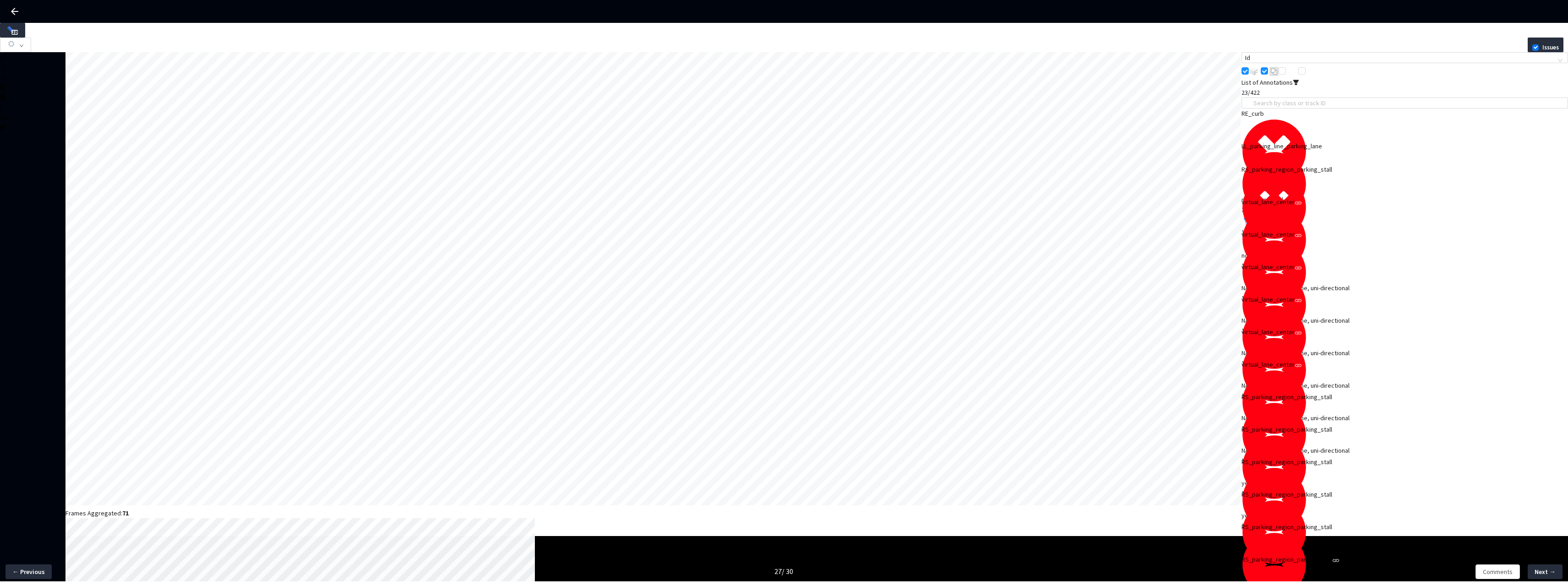
click at [1314, 75] on span at bounding box center [1310, 71] width 9 height 9
click at [1306, 75] on input "checkbox" at bounding box center [1302, 71] width 7 height 7
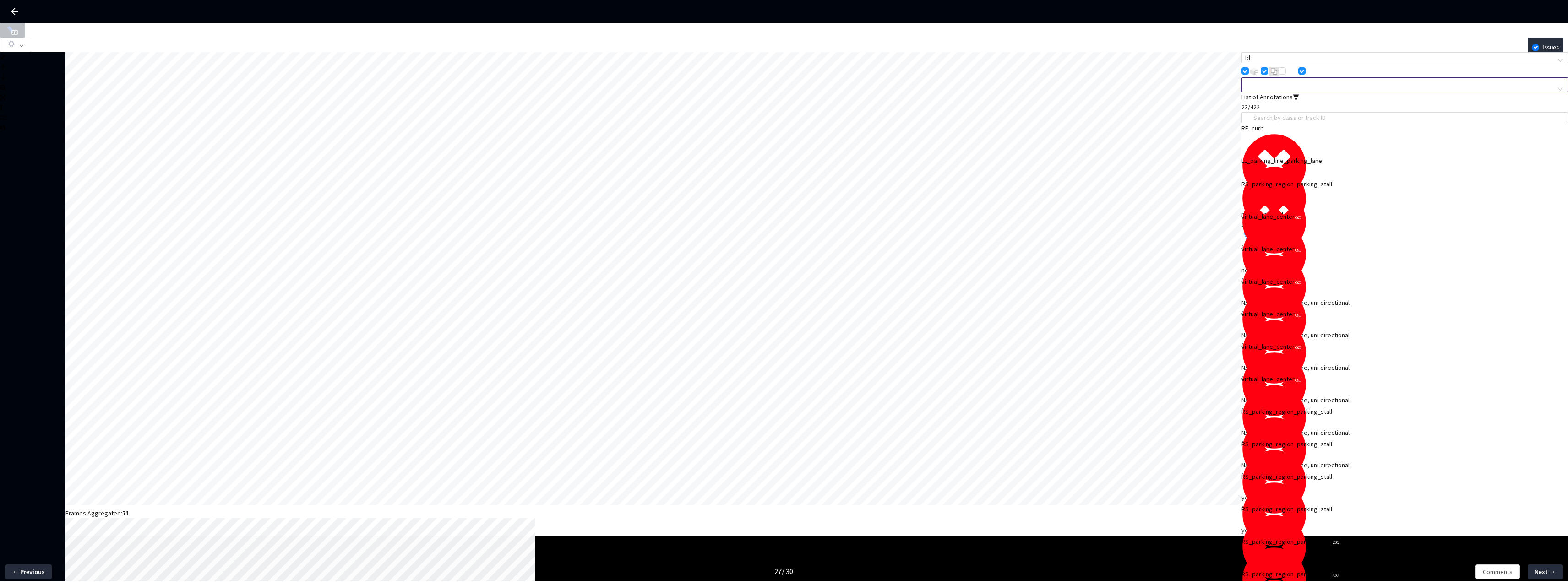
scroll to position [0, 0]
click at [1300, 89] on div at bounding box center [1400, 85] width 313 height 9
type input "[PERSON_NAME]"
click at [1293, 112] on div "RE_barrier" at bounding box center [1407, 111] width 288 height 10
click at [1283, 86] on icon "close" at bounding box center [1281, 85] width 5 height 5
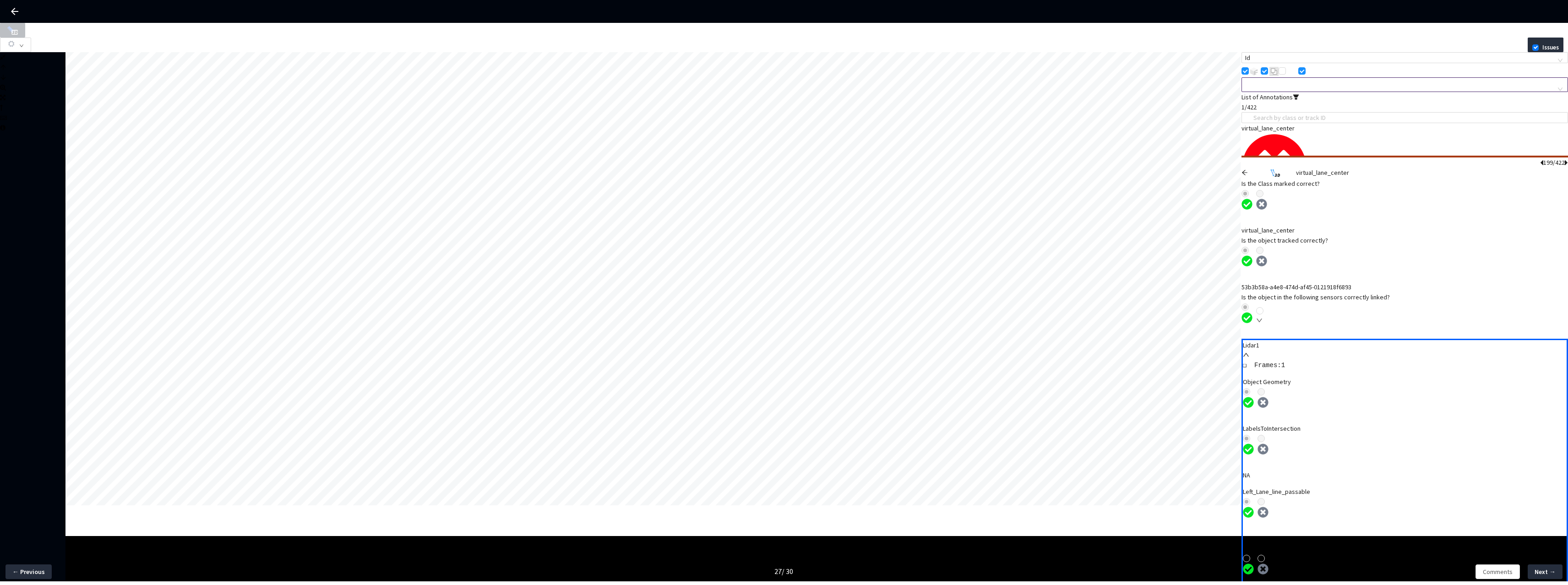
click at [1248, 169] on icon "arrow-left" at bounding box center [1245, 172] width 7 height 7
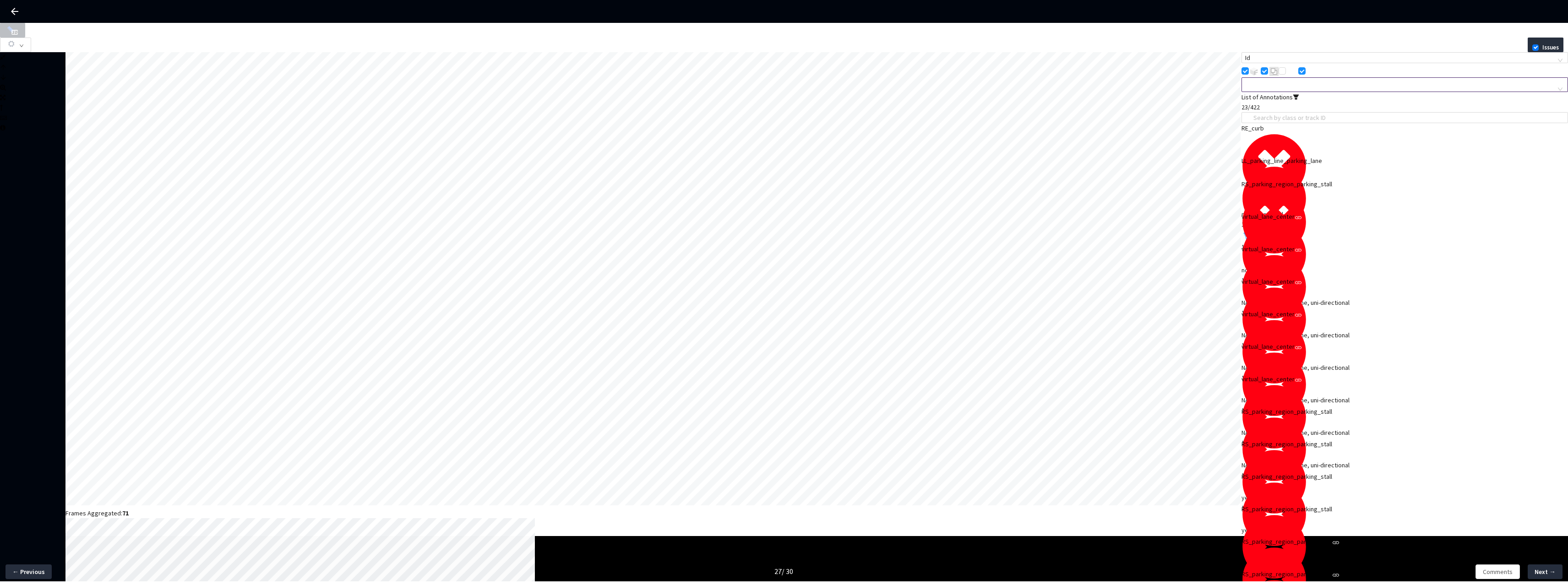
click at [1316, 254] on div "virtual_lane_center" at bounding box center [1373, 249] width 262 height 10
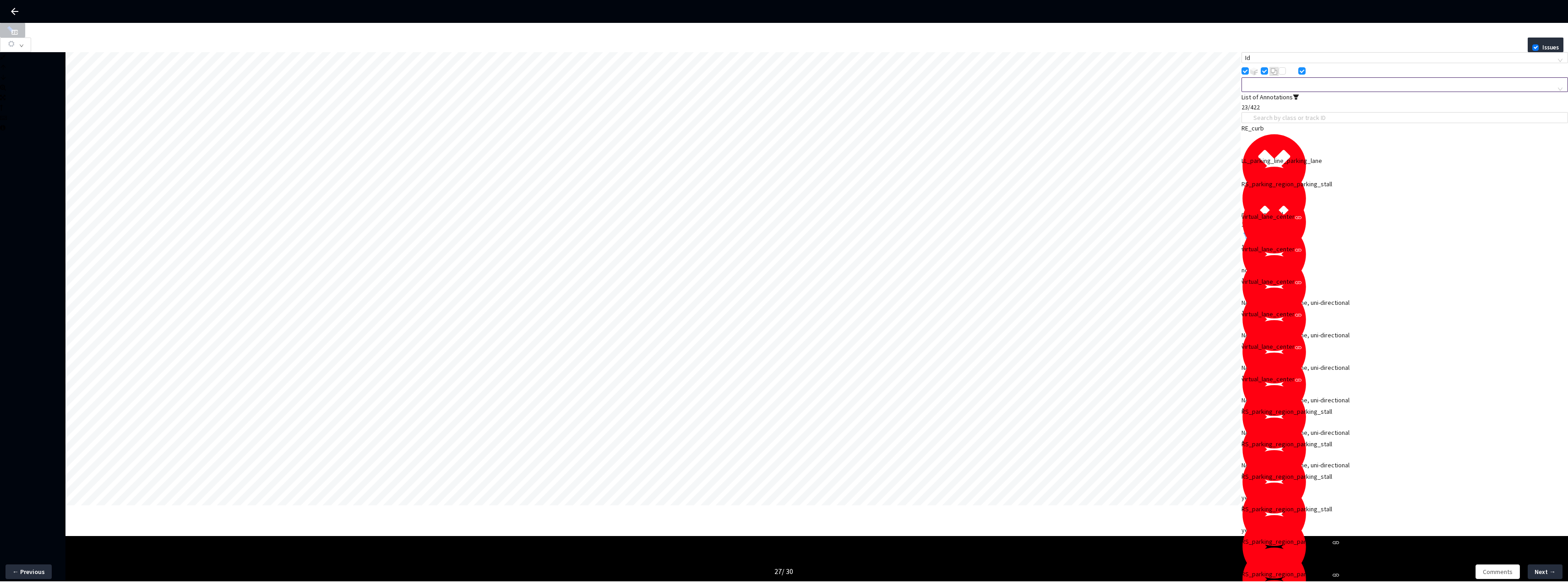
scroll to position [62, 0]
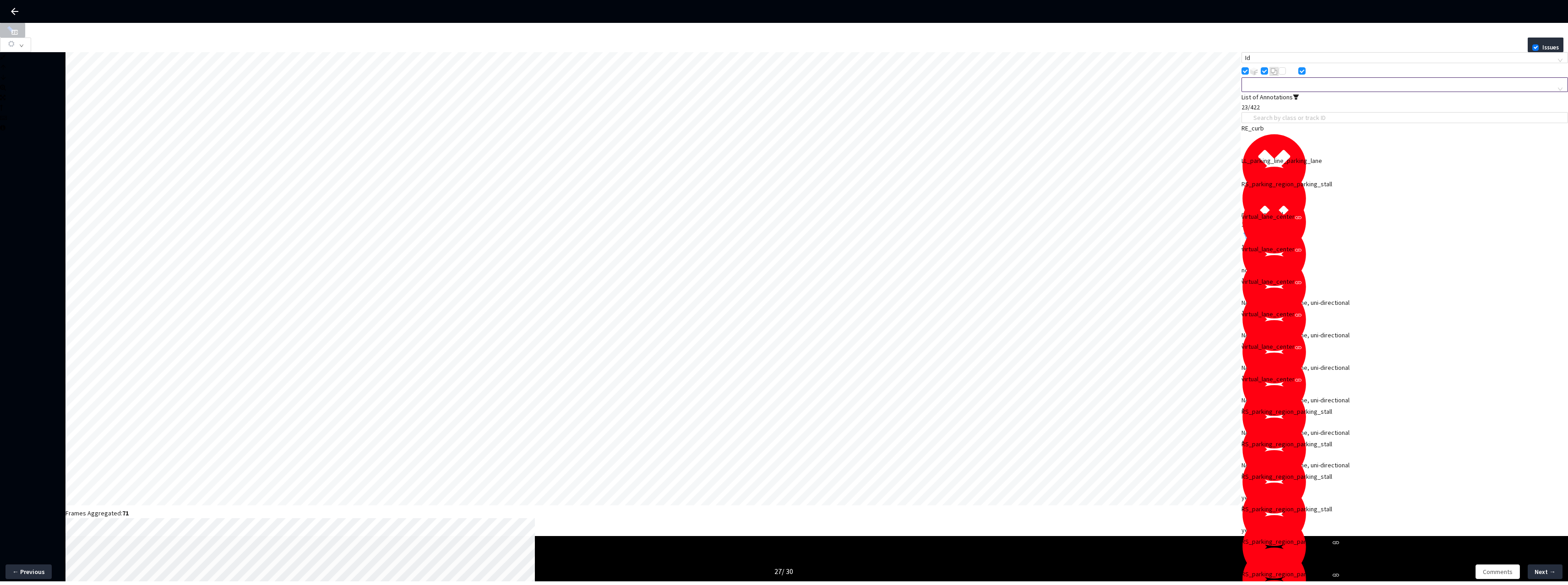
click at [1307, 319] on div "virtual_lane_center" at bounding box center [1373, 314] width 262 height 10
click at [1311, 89] on div at bounding box center [1400, 85] width 313 height 9
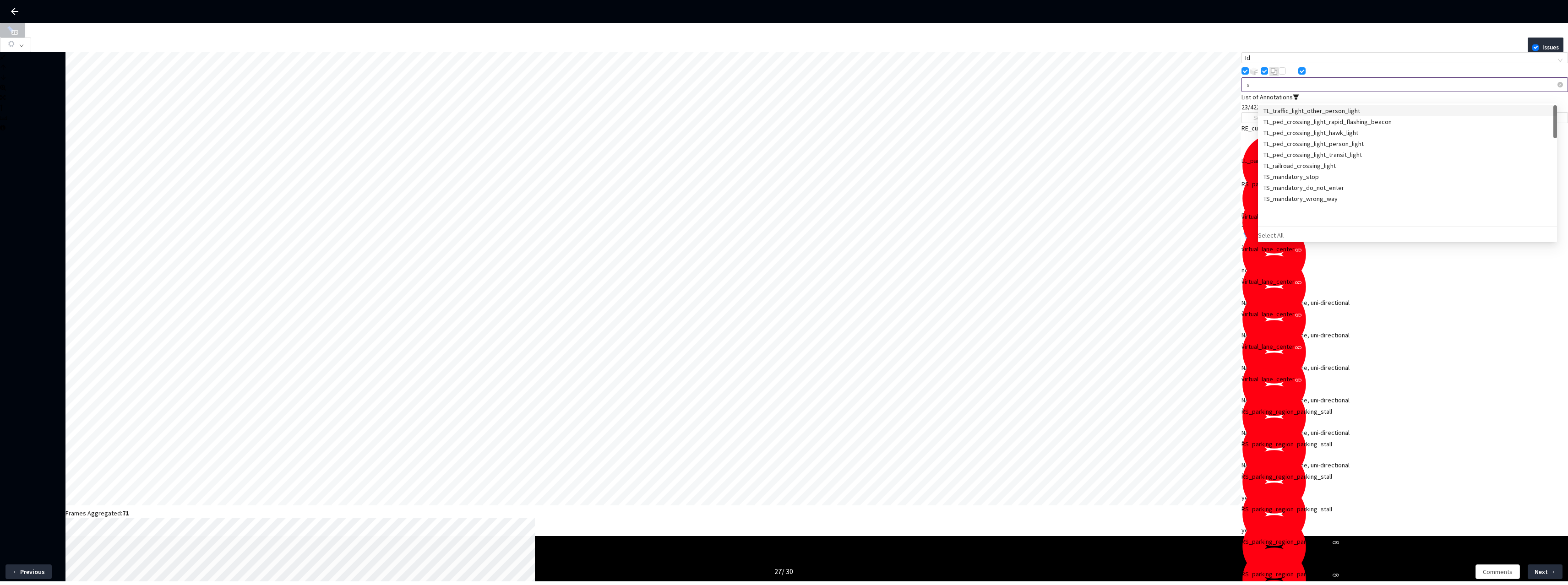
type input "se"
click at [1306, 110] on div "road_segment" at bounding box center [1407, 111] width 288 height 10
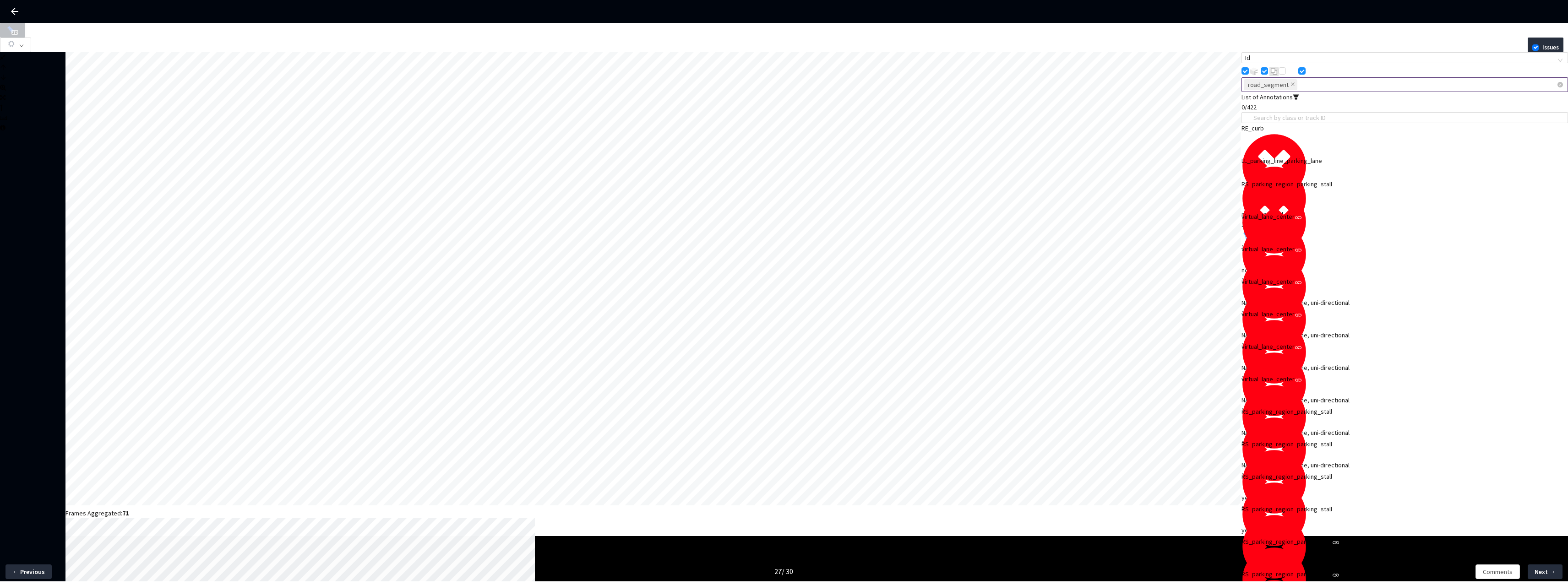
click at [1297, 90] on span "road_segment" at bounding box center [1270, 85] width 54 height 11
click at [1295, 86] on icon "close" at bounding box center [1293, 85] width 5 height 5
click at [1313, 89] on div at bounding box center [1400, 85] width 313 height 9
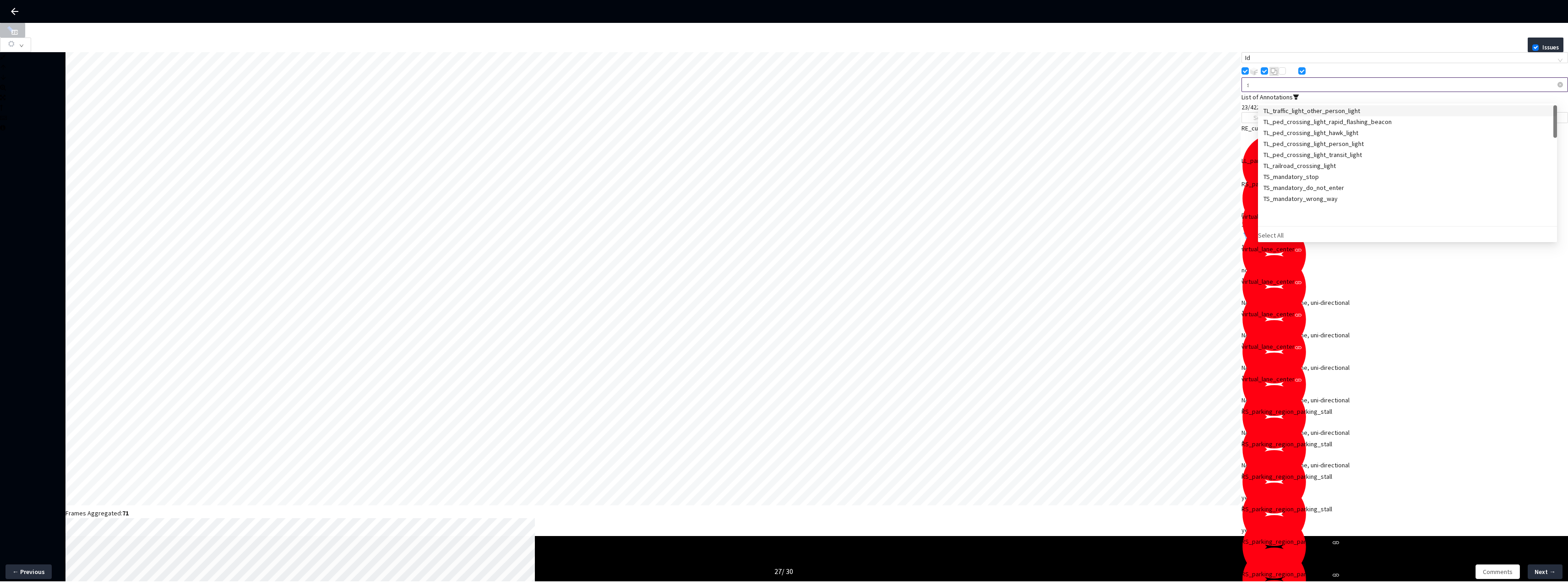
scroll to position [0, 1]
type input "se"
click at [1310, 110] on div "road_segment" at bounding box center [1407, 111] width 288 height 10
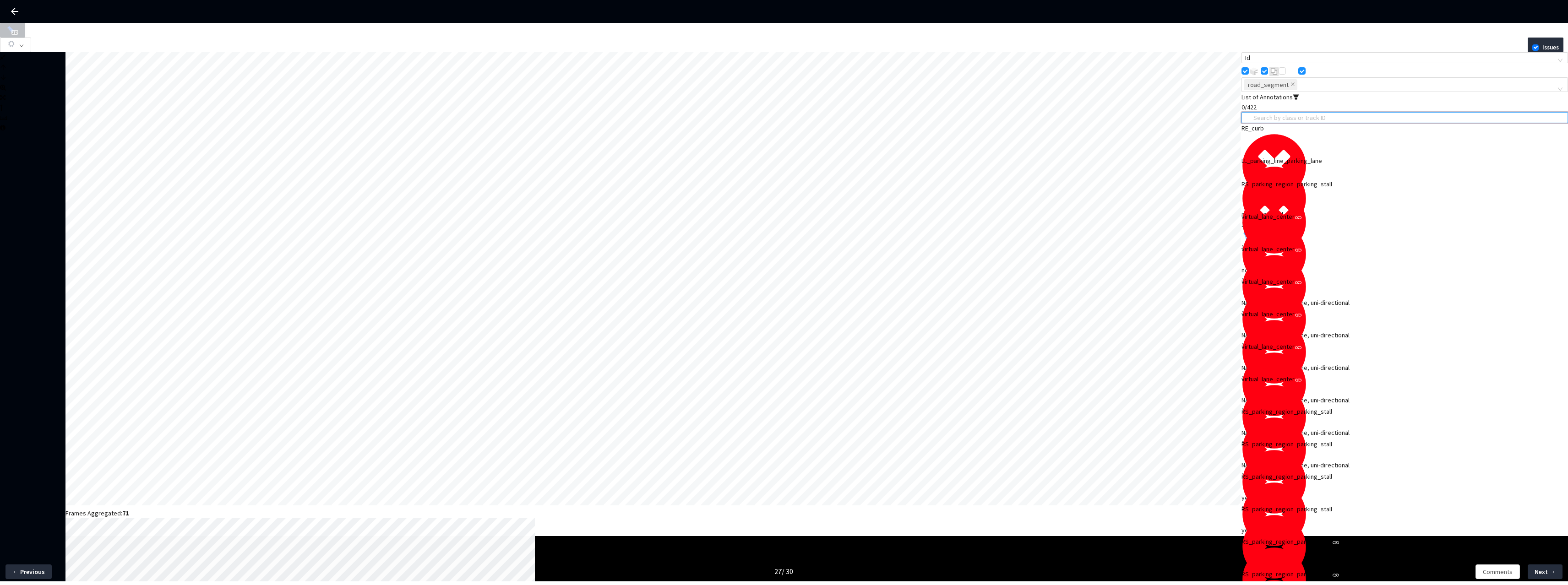
click at [1310, 123] on input "search" at bounding box center [1409, 117] width 311 height 10
paste input "2d5045d0-bd38-4cc2-a11c-e22185d42bc4"
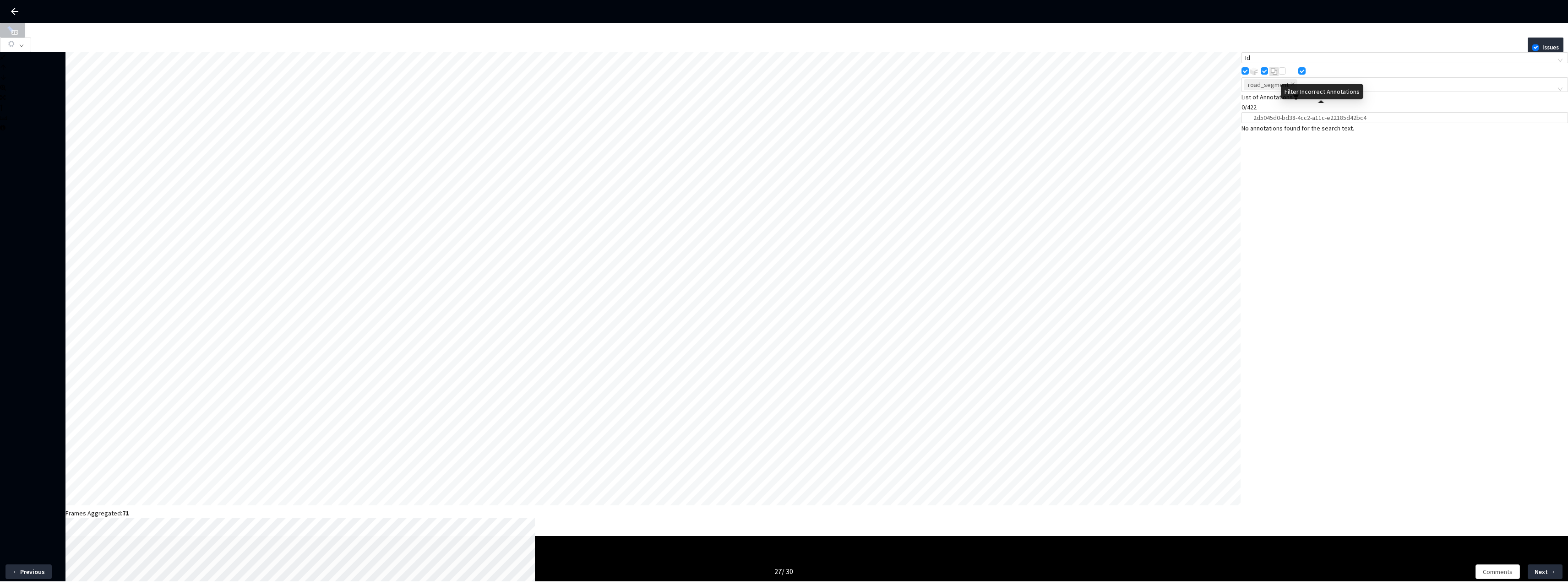
click at [1304, 92] on div "Filter Incorrect Annotations" at bounding box center [1321, 92] width 82 height 16
drag, startPoint x: 1304, startPoint y: 97, endPoint x: 1301, endPoint y: 110, distance: 13.3
click at [1304, 103] on div "Filter Incorrect Annotations" at bounding box center [1321, 94] width 82 height 19
click at [1297, 90] on span "road_segment" at bounding box center [1270, 85] width 54 height 11
click at [1331, 91] on div "road_segment" at bounding box center [1400, 85] width 313 height 13
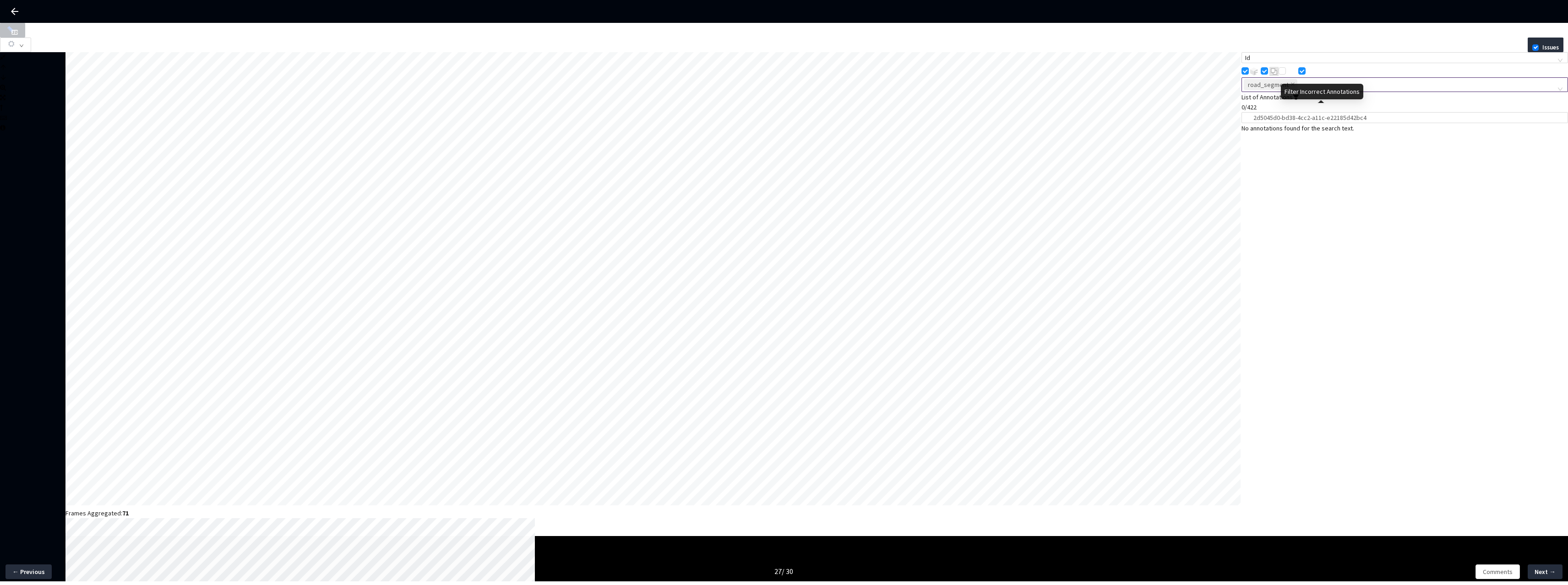
click at [1299, 100] on icon "filter" at bounding box center [1296, 97] width 7 height 7
click at [1322, 151] on div "RS_parking_region_parking_stall yes, occupied, none 1" at bounding box center [1405, 139] width 326 height 32
click at [1321, 150] on div "RS_parking_region_parking_stall yes, occupied, none 1" at bounding box center [1405, 139] width 326 height 32
click at [1295, 89] on span at bounding box center [1293, 85] width 5 height 10
click at [1307, 209] on div "yes, occupied, none" at bounding box center [1405, 214] width 326 height 10
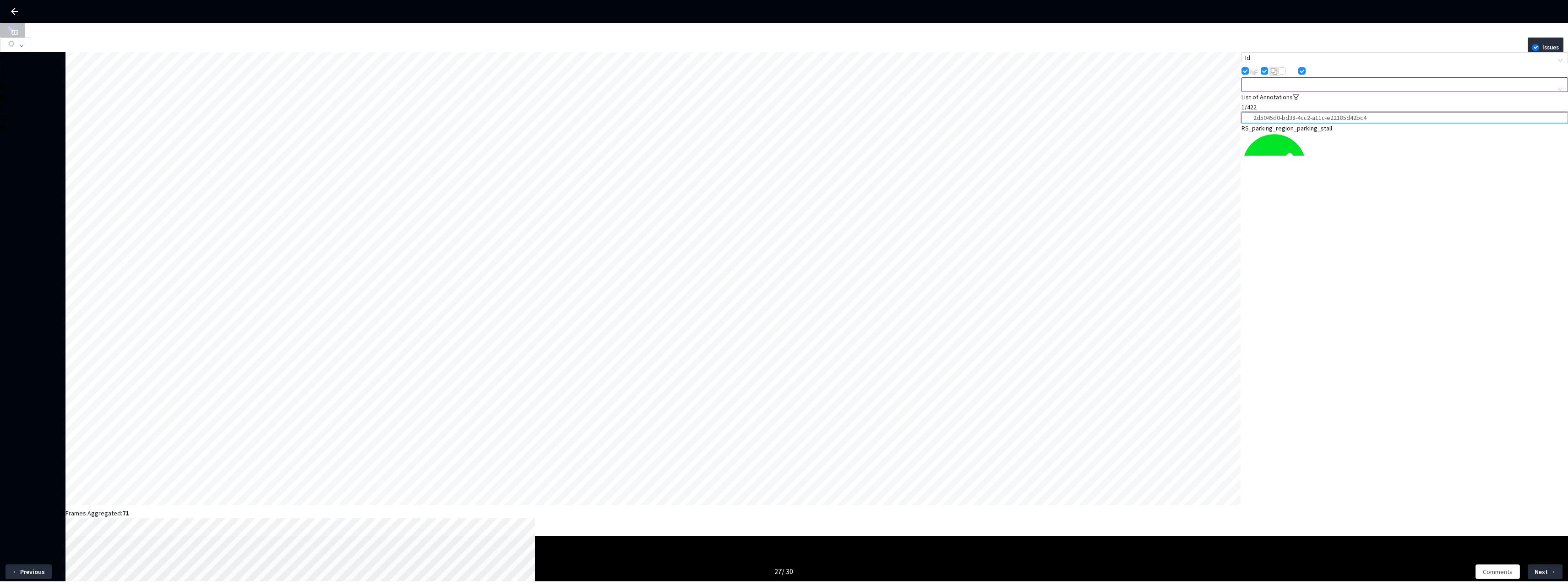
click at [1039, 125] on div "Frames Aggregated: 71 L W H cam_wing_left 4 / 6 Id Filter By Class List of Anno…" at bounding box center [784, 470] width 1568 height 836
paste input "3c6d3a73-7848-4d94-a9c0-3803826dc1a9"
type input "3c6d3a73-7848-4d94-a9c0-3803826dc1a9"
click at [1301, 133] on div "road_segment" at bounding box center [1373, 128] width 262 height 10
click at [1293, 209] on div "1" at bounding box center [1405, 214] width 326 height 10
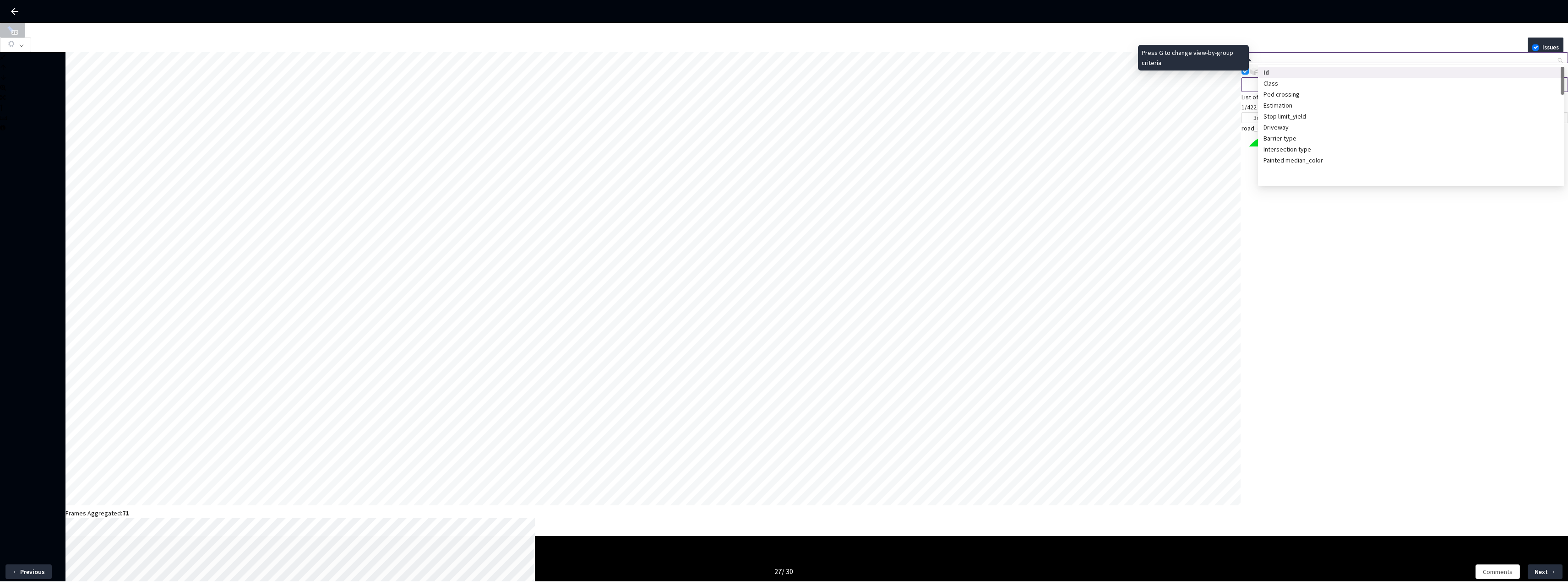
click at [1297, 59] on span "Id" at bounding box center [1405, 58] width 319 height 10
click at [1277, 147] on div "Id Filter By Class List of Annotations 1/422 3c6d3a73-7848-4d94-a9c0-3803826dc1…" at bounding box center [1405, 99] width 326 height 94
click at [1299, 89] on div at bounding box center [1400, 85] width 313 height 9
paste input "5690cede-492c-4ab5-b7a3-a89eee95d8e3"
type input "5690cede-492c-4ab5-b7a3-a89eee95d8e3"
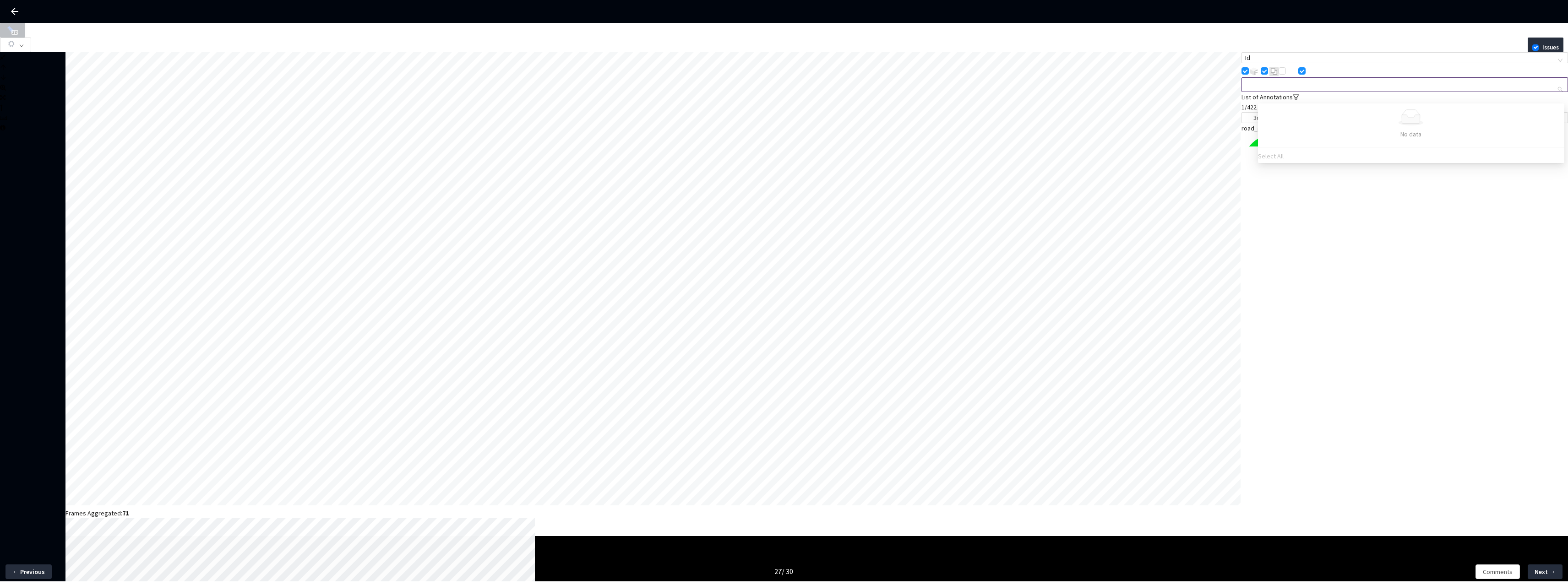
click at [1314, 75] on span at bounding box center [1310, 71] width 9 height 9
click at [1306, 75] on input "checkbox" at bounding box center [1302, 71] width 7 height 7
click at [929, 111] on div "Frames Aggregated: 71 L W H cam_wing_left 4 / 6 Id List of Annotations 1/422 3c…" at bounding box center [784, 470] width 1568 height 836
paste input "5690cede-492c-4ab5-b7a3-a89eee95d8e3"
click at [1101, 99] on div "Frames Aggregated: 71 L W H cam_wing_left 4 / 6 Id List of Annotations 0/422 3c…" at bounding box center [784, 470] width 1568 height 836
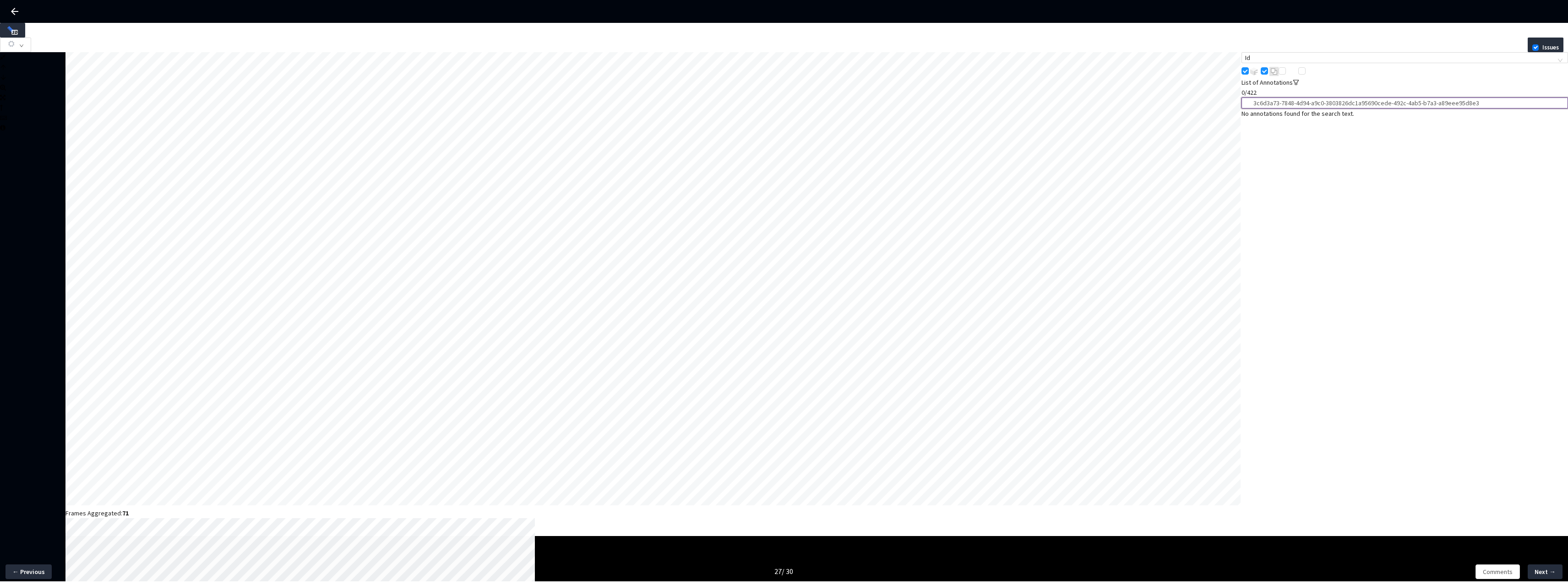
paste input "search"
click at [1295, 195] on div "yes, free, none" at bounding box center [1405, 200] width 326 height 10
click at [1076, 107] on div "Frames Aggregated: 71 L W H cam_wing_left 4 / 6 Id List of Annotations 1/422 56…" at bounding box center [784, 470] width 1568 height 836
paste input "87af51e7-608f-4527-8850-5feb886e4d0f"
click at [925, 101] on div "Frames Aggregated: 71 L W H cam_wing_left 4 / 6 Id List of Annotations 1/422 87…" at bounding box center [784, 470] width 1568 height 836
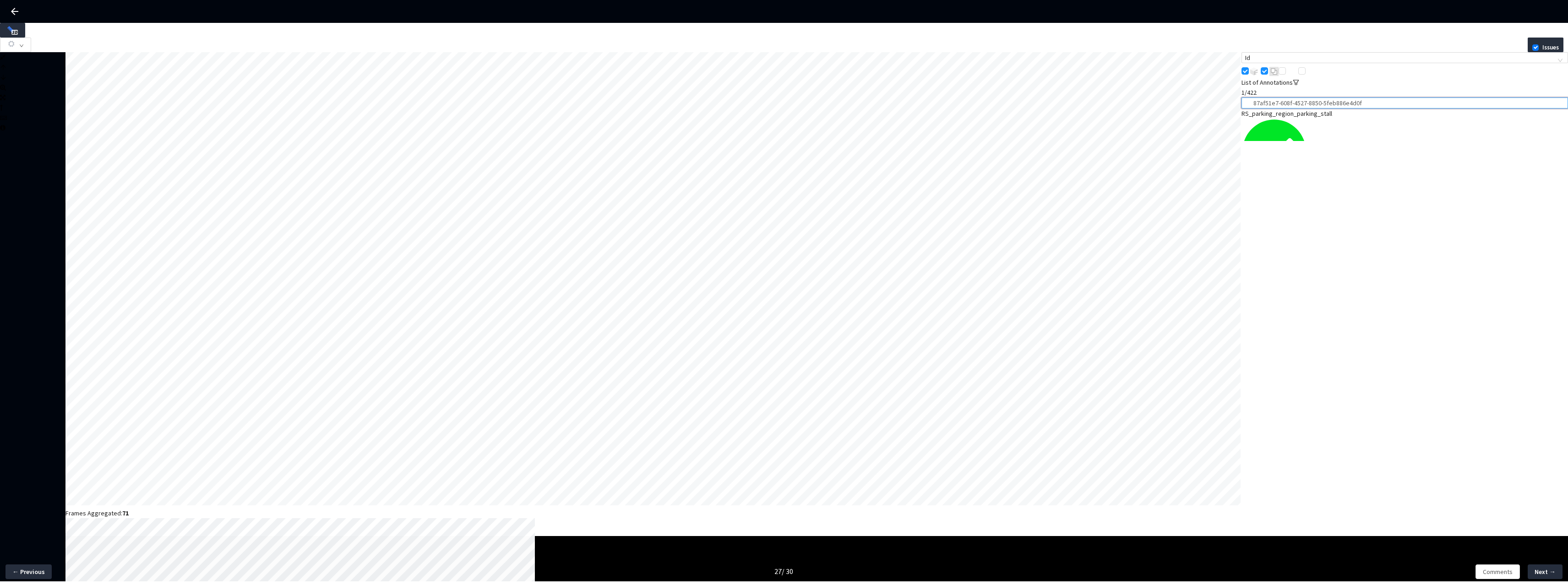
paste input "686ca2c3-548d-4364-a11f-f834632e76f0"
type input "686ca2c3-548d-4364-a11f-f834632e76f0"
click at [1324, 195] on div "park_entrance" at bounding box center [1405, 200] width 326 height 10
click at [1299, 86] on icon "filter" at bounding box center [1296, 82] width 7 height 7
click at [1105, 110] on div "Frames Aggregated: 71 L W H cam_wing_left 4 / 6 Id List of Annotations 0/422 68…" at bounding box center [784, 470] width 1568 height 836
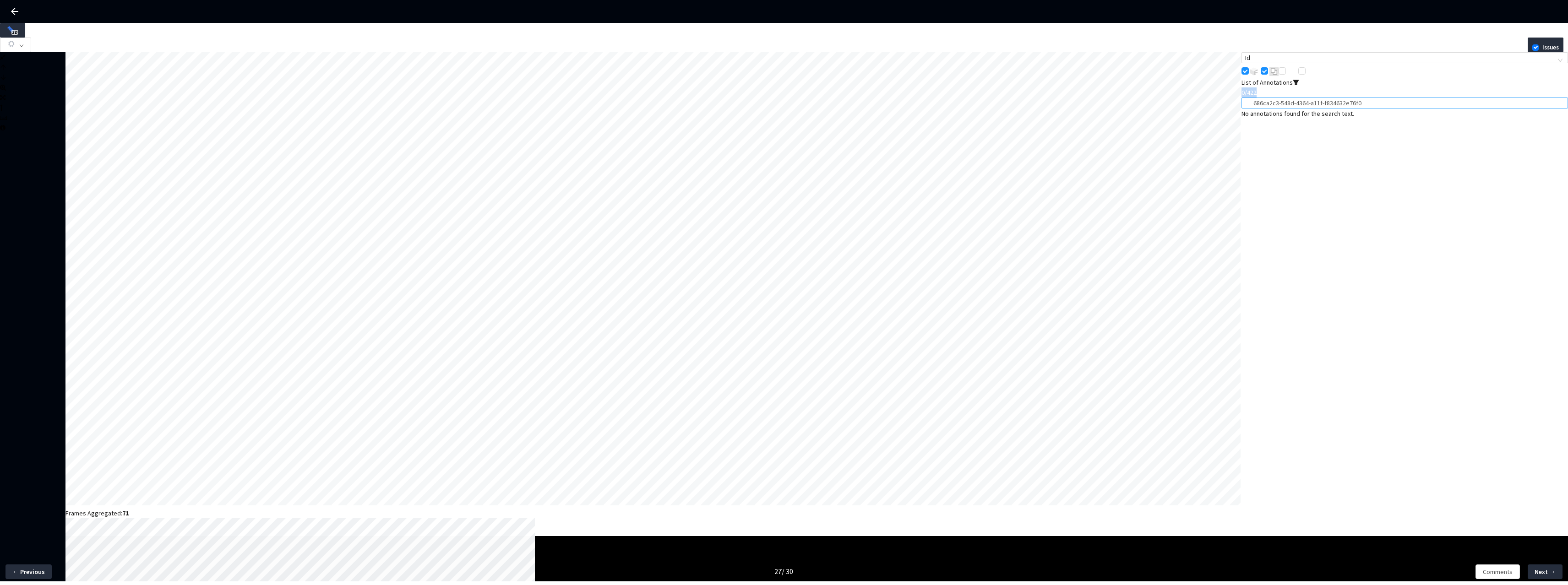
drag, startPoint x: 1405, startPoint y: 96, endPoint x: 1346, endPoint y: 105, distance: 59.7
click at [1340, 103] on div "List of Annotations 0/422 686ca2c3-548d-4364-a11f-f834632e76f0 No annotations f…" at bounding box center [1405, 98] width 326 height 41
drag, startPoint x: 1379, startPoint y: 105, endPoint x: 1250, endPoint y: 105, distance: 129.0
click at [1250, 105] on div "Id List of Annotations 0/422 686ca2c3-548d-4364-a11f-f834632e76f0 No annotation…" at bounding box center [1405, 470] width 326 height 836
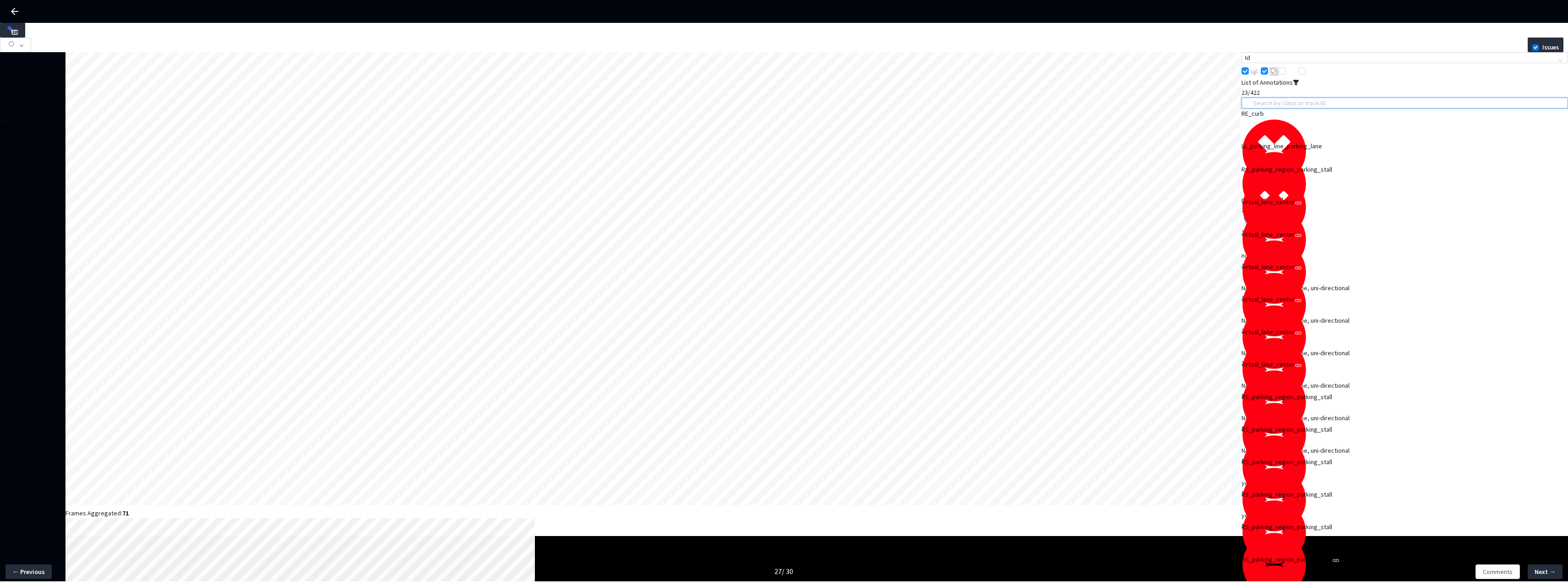
click at [1299, 86] on span "filter" at bounding box center [1296, 82] width 7 height 7
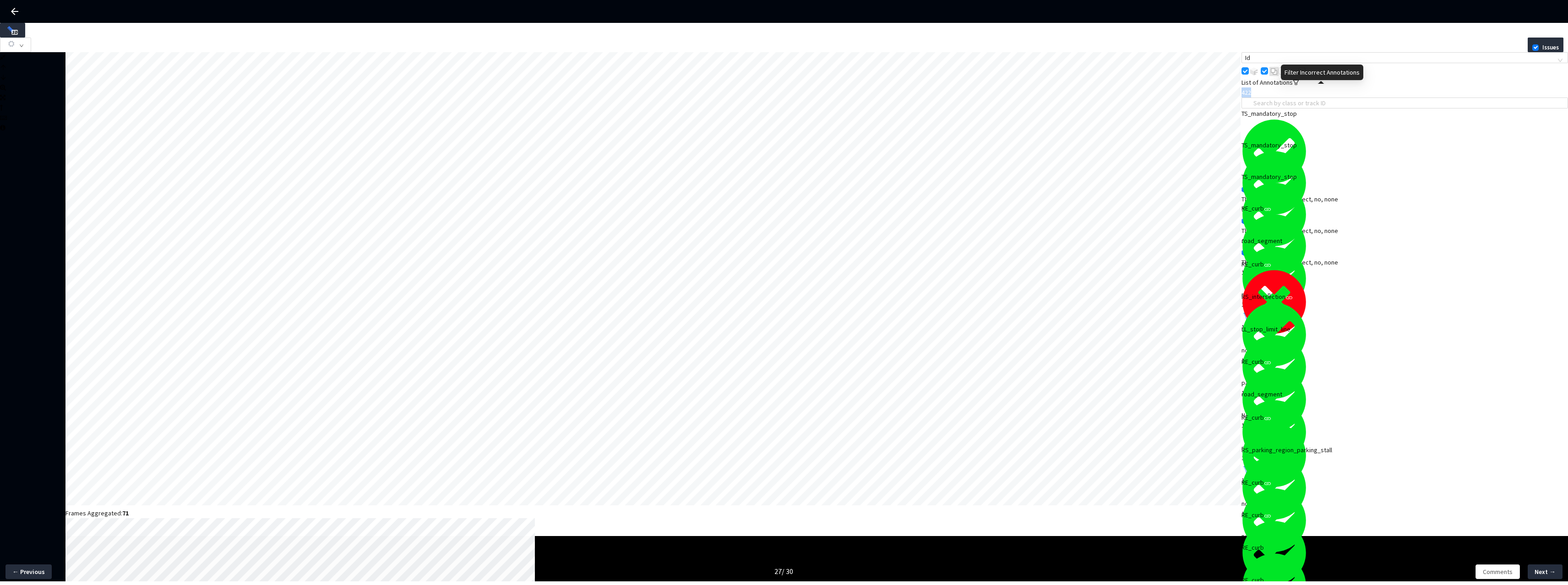
click at [1299, 86] on span "filter" at bounding box center [1296, 82] width 7 height 7
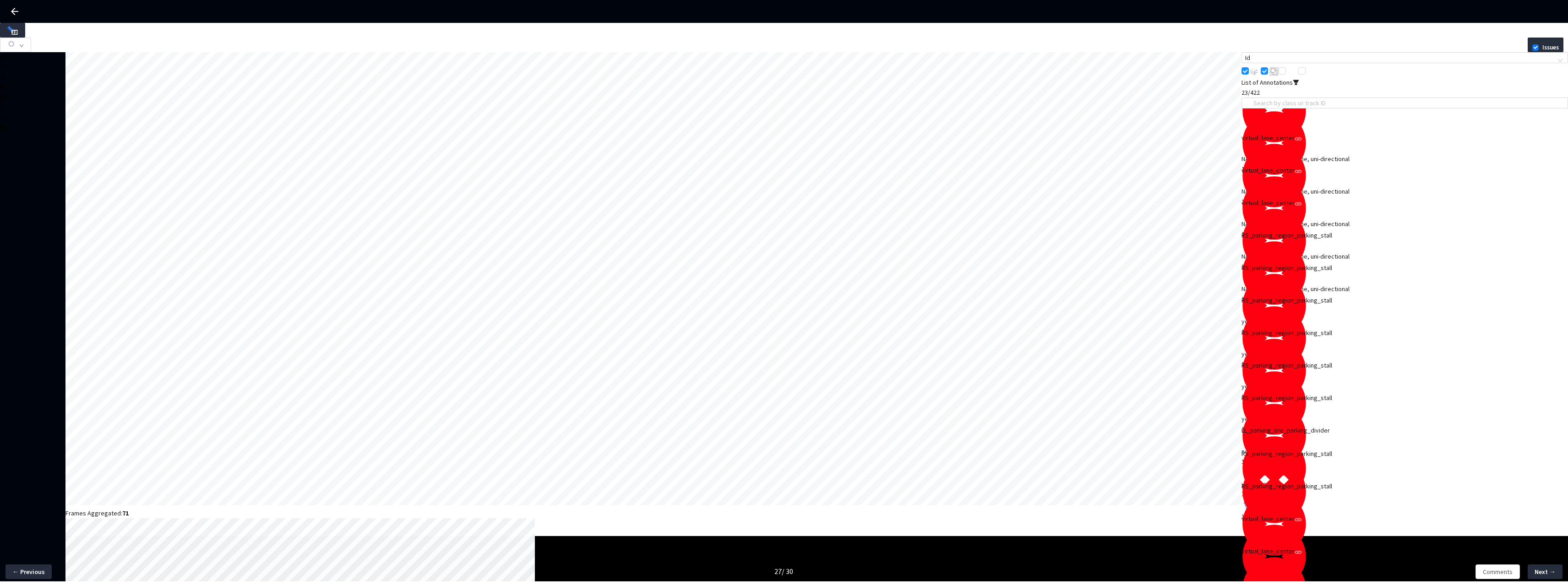
scroll to position [180, 0]
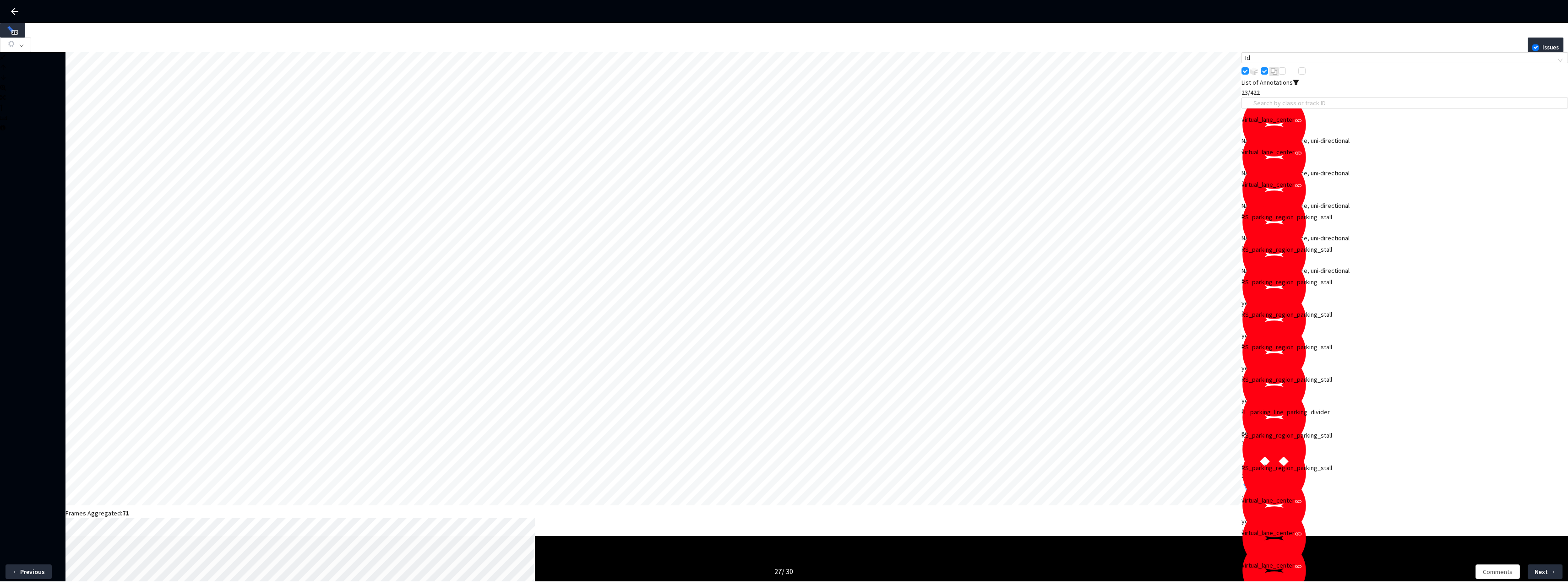
click at [1342, 506] on div "virtual_lane_center" at bounding box center [1373, 500] width 262 height 10
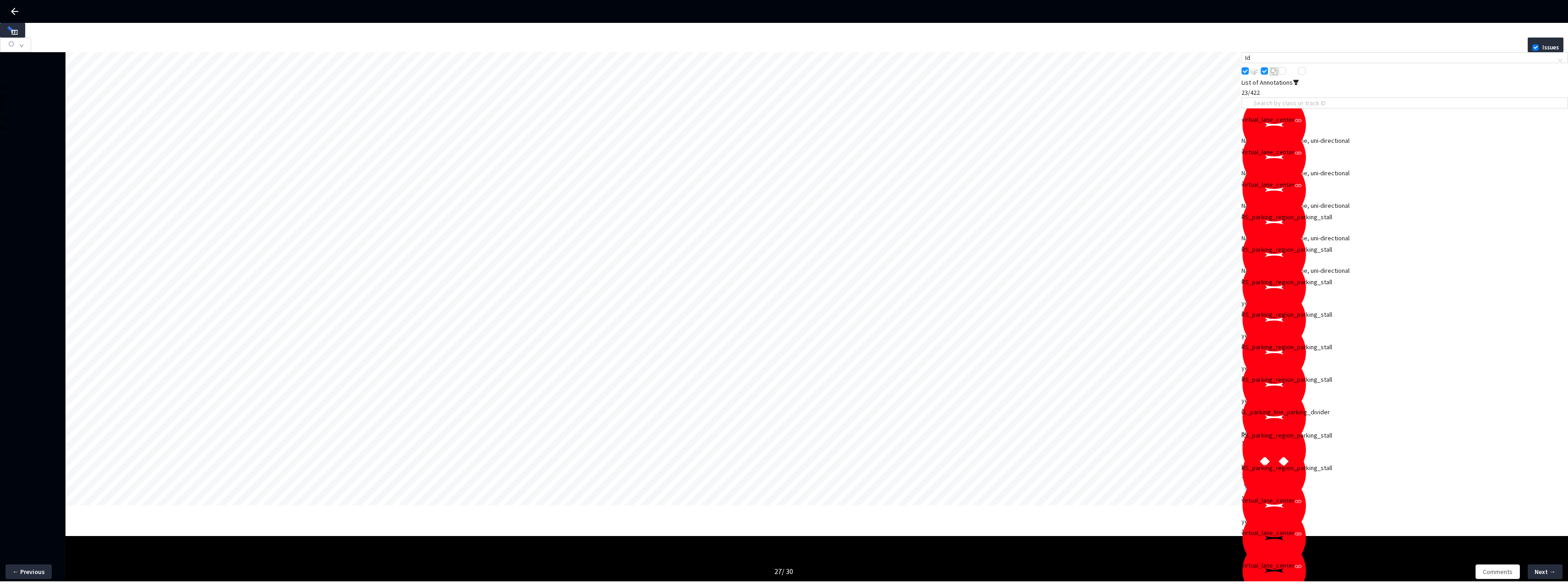
scroll to position [62, 0]
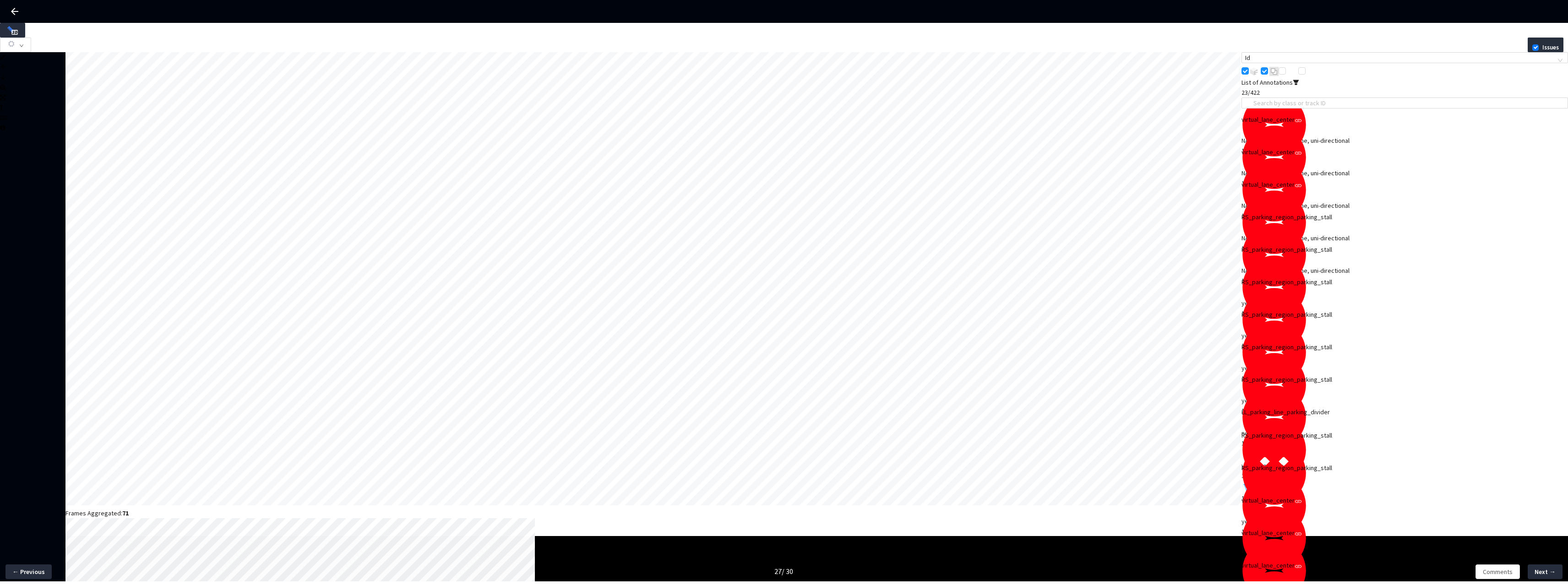
click at [1303, 549] on div "yes, free, none" at bounding box center [1405, 554] width 326 height 10
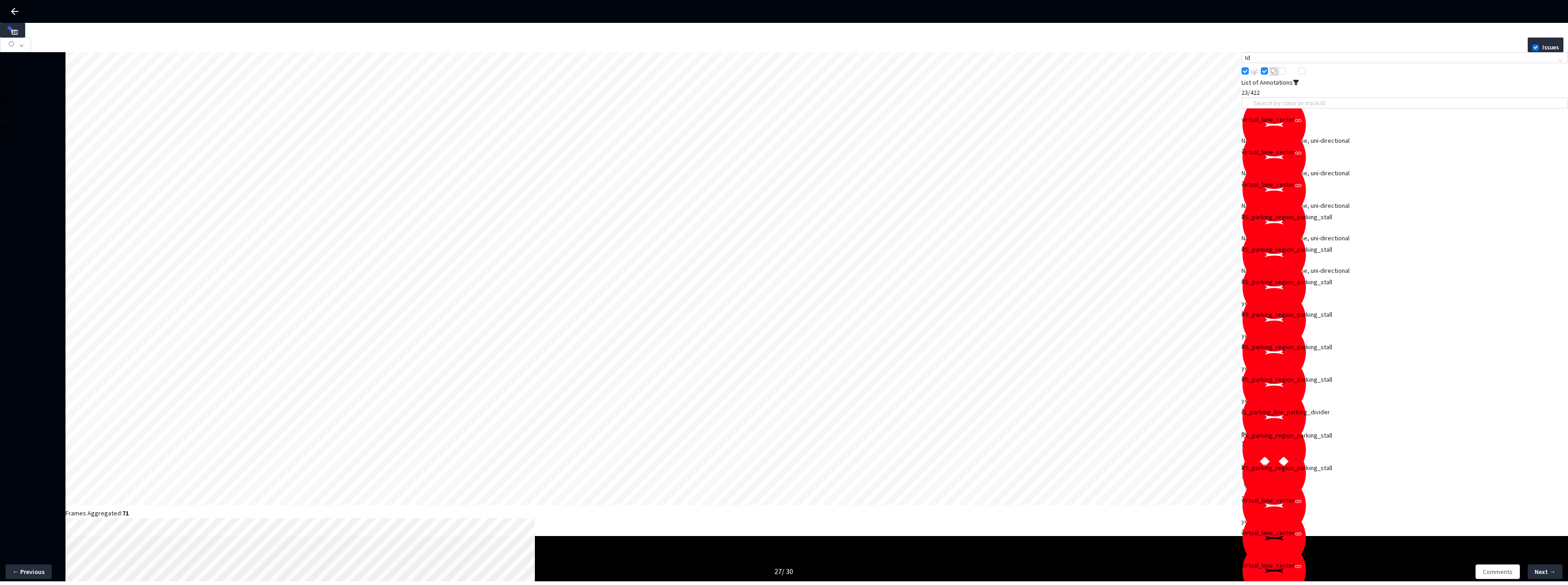
scroll to position [130, 0]
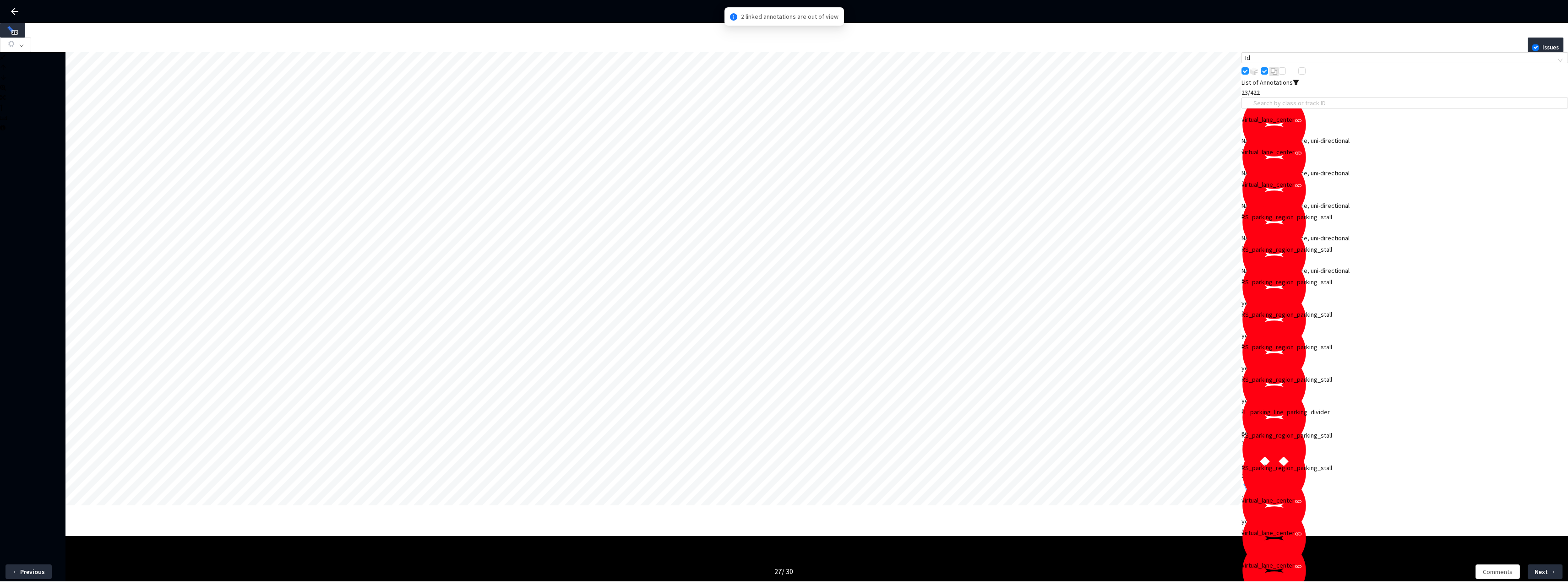
scroll to position [71, 0]
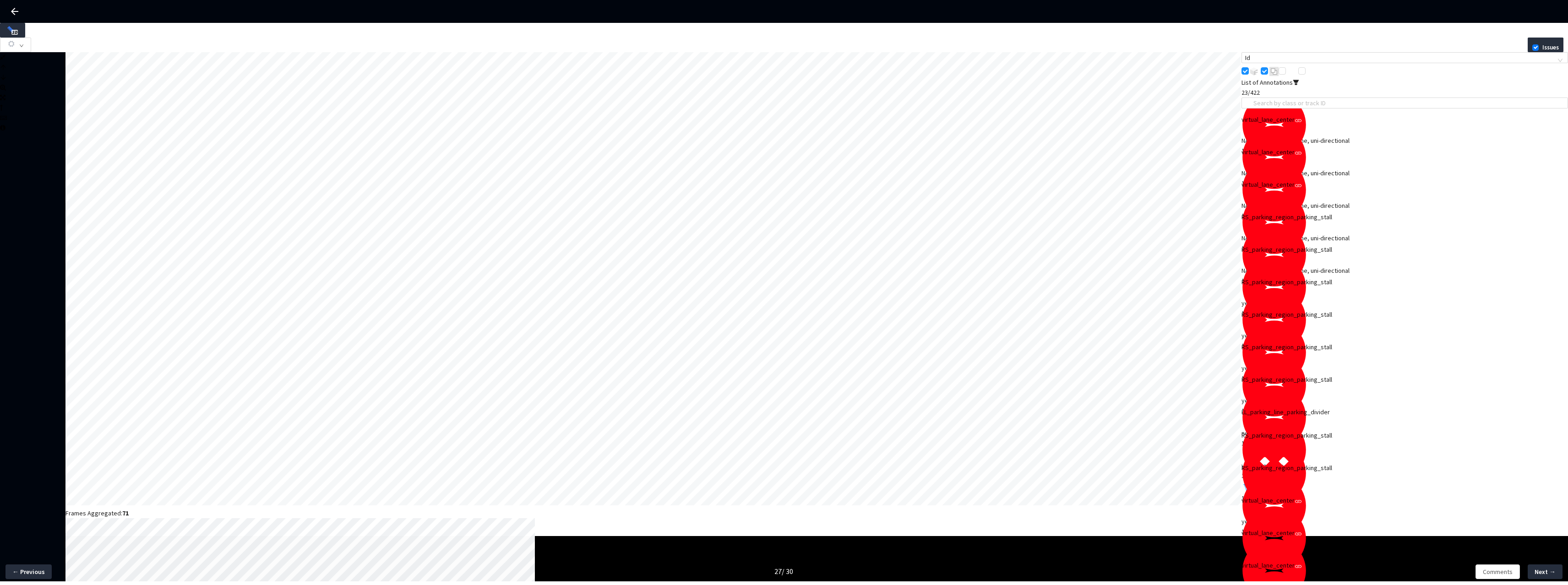
click at [1301, 528] on div "virtual_lane_center" at bounding box center [1373, 533] width 262 height 10
click at [1352, 407] on div "LL_parking_line_parking_divider" at bounding box center [1373, 412] width 262 height 10
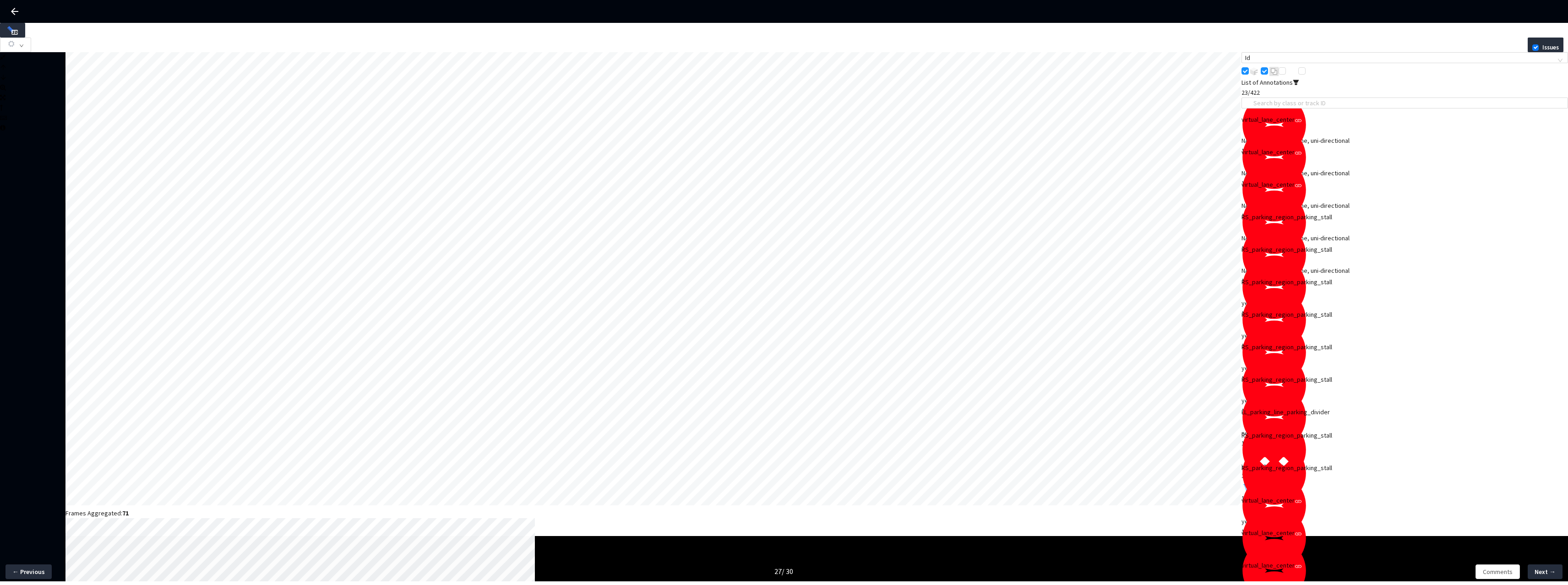
click at [1306, 493] on div "1" at bounding box center [1405, 498] width 326 height 10
click at [1300, 461] on div "yes, free, none" at bounding box center [1405, 466] width 326 height 10
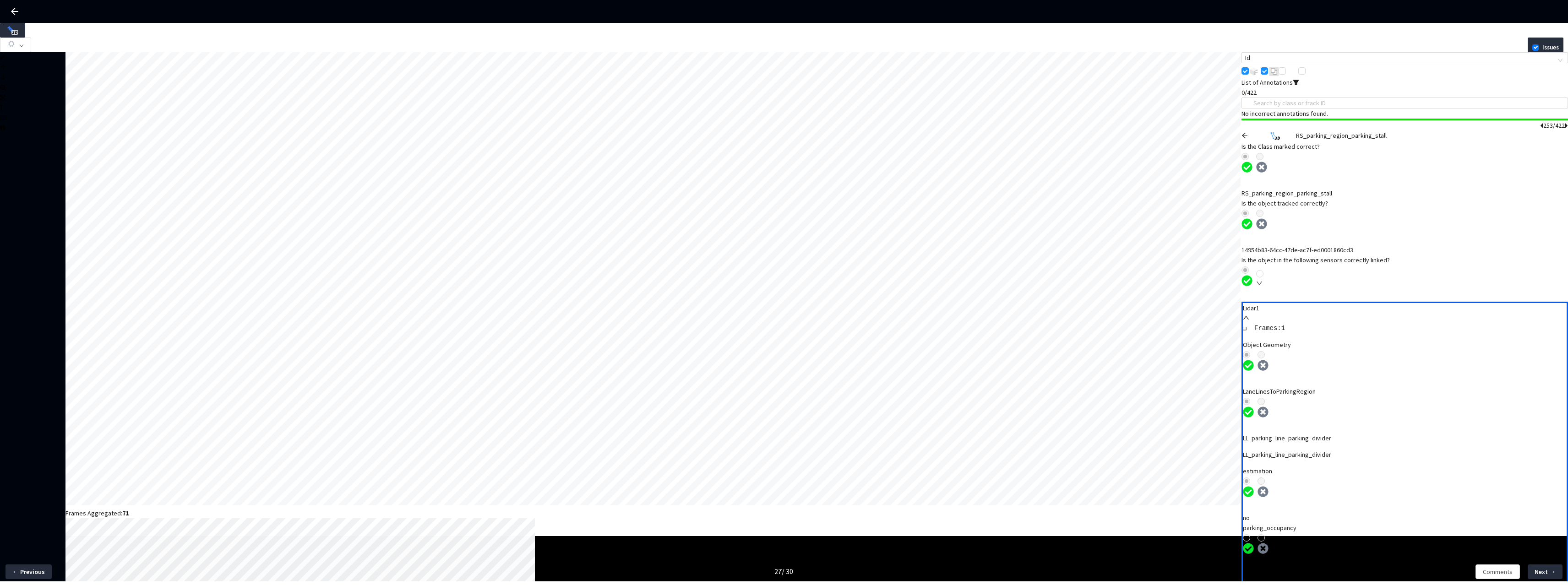
scroll to position [0, 0]
